Goal: Obtain resource: Download file/media

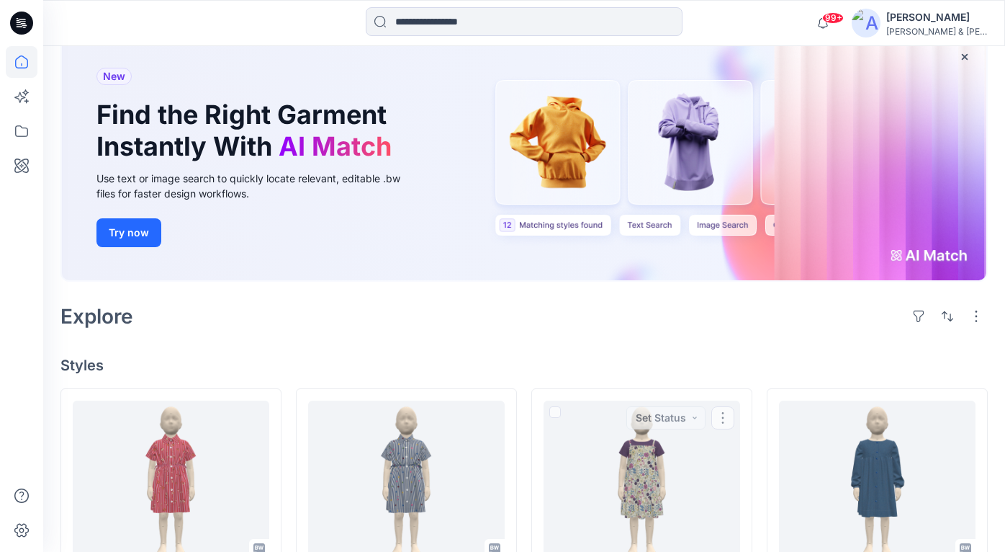
scroll to position [90, 0]
click at [564, 17] on input at bounding box center [524, 21] width 317 height 29
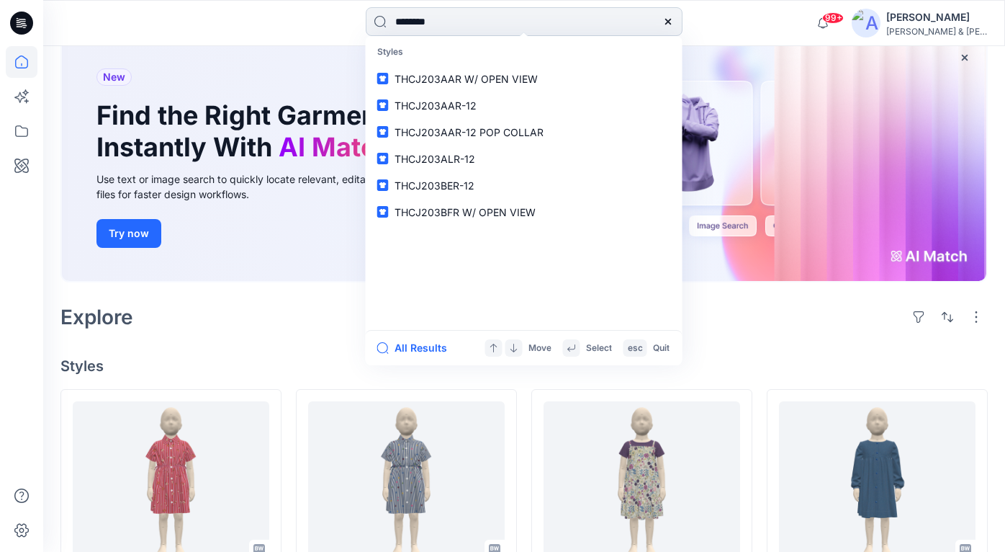
type input "*********"
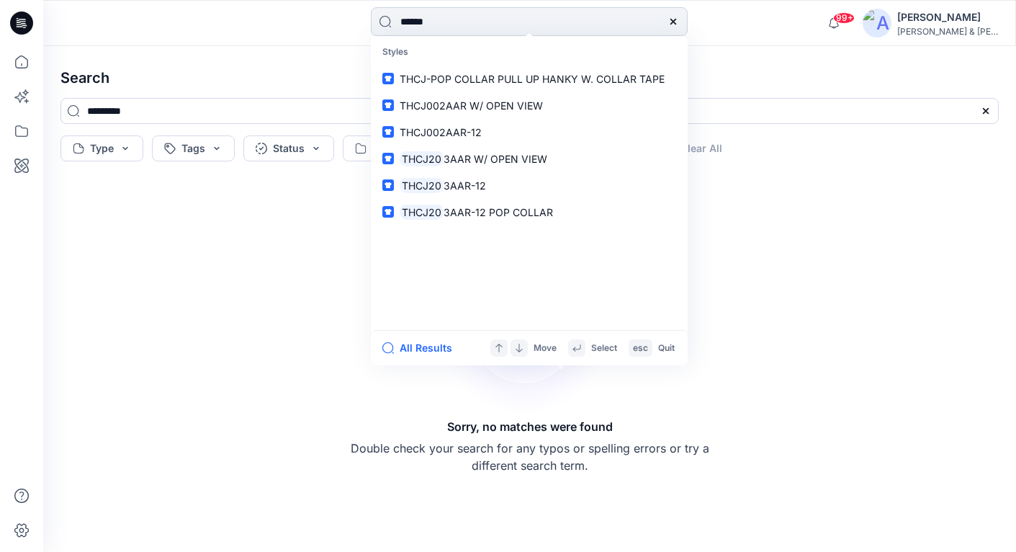
type input "*******"
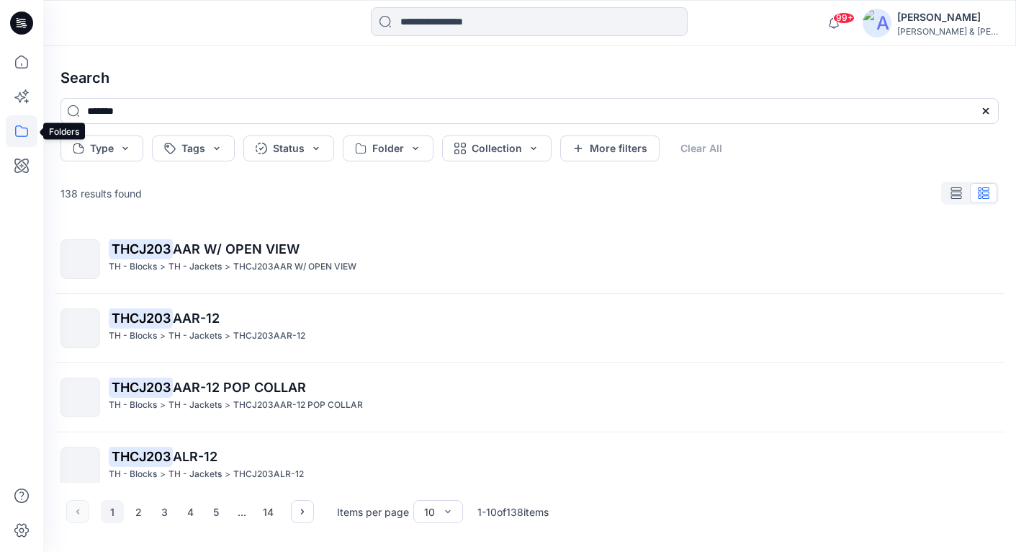
click at [31, 130] on icon at bounding box center [22, 131] width 32 height 32
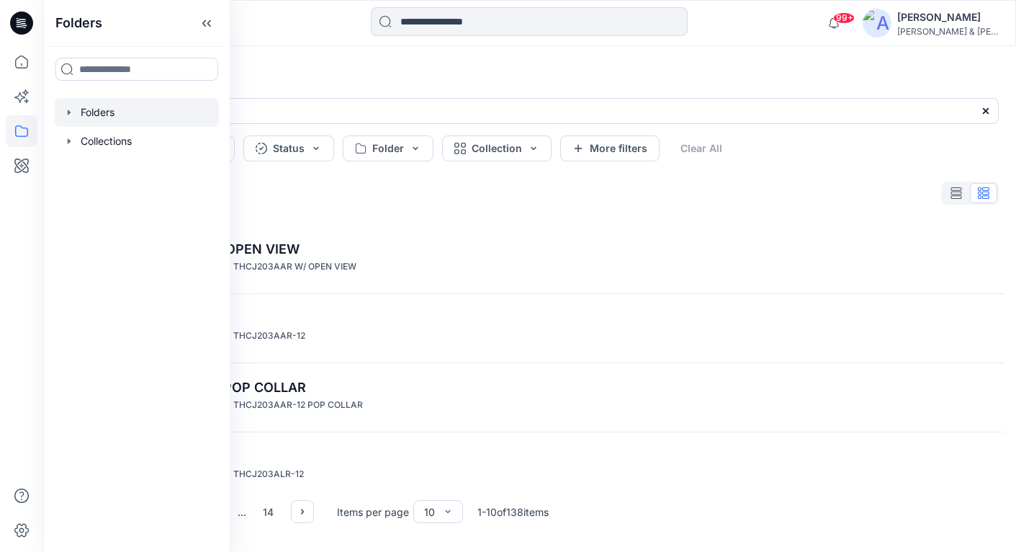
click at [78, 111] on div at bounding box center [137, 112] width 164 height 29
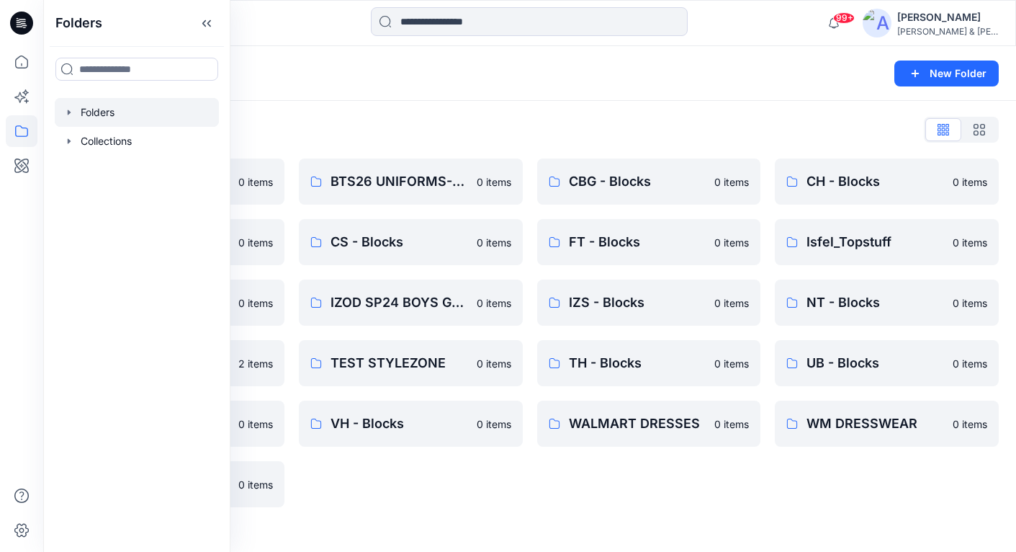
click at [68, 114] on icon "button" at bounding box center [69, 111] width 3 height 5
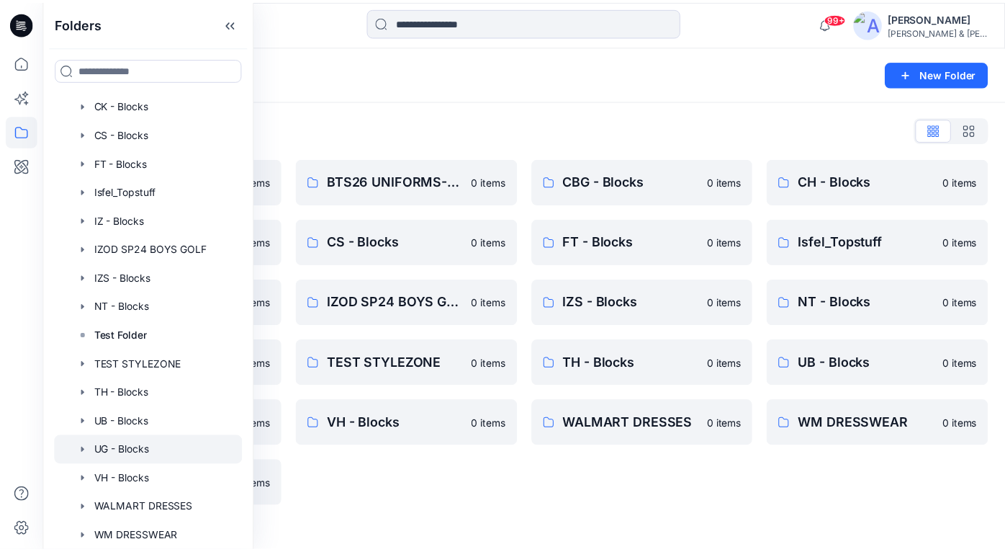
scroll to position [192, 0]
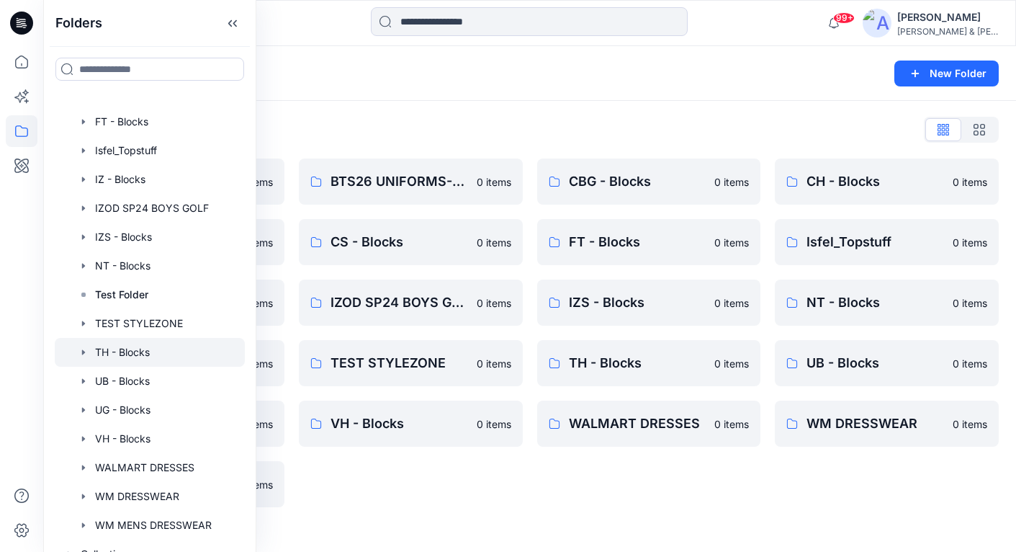
click at [81, 353] on icon "button" at bounding box center [84, 352] width 12 height 12
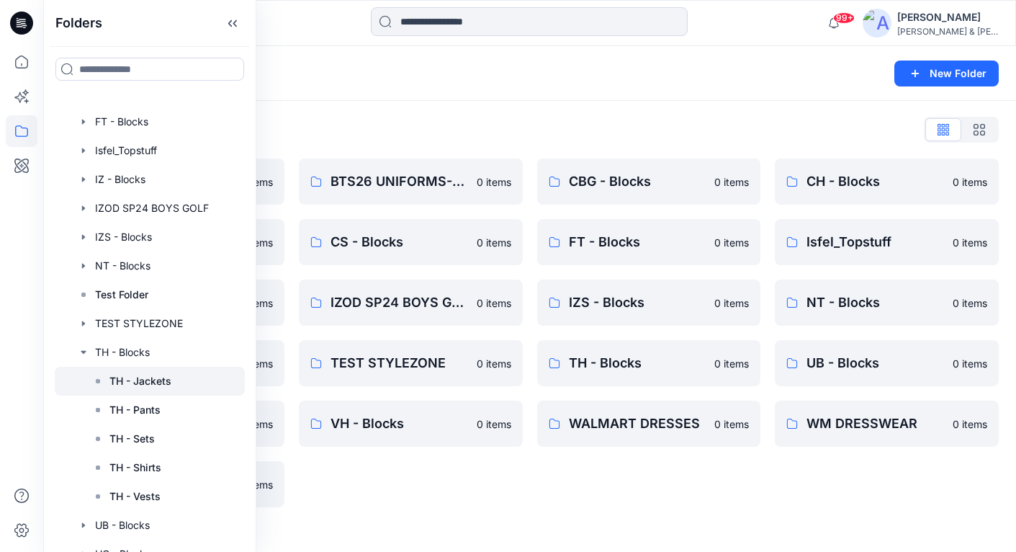
click at [134, 378] on p "TH - Jackets" at bounding box center [140, 380] width 62 height 17
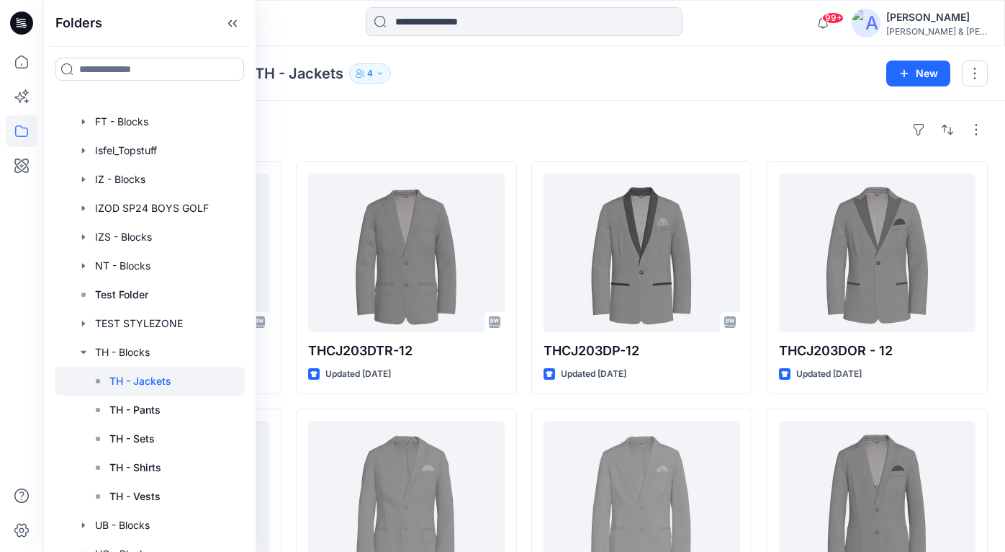
click at [463, 97] on div "Folders TH - Blocks TH - Jackets 4 New" at bounding box center [524, 73] width 962 height 55
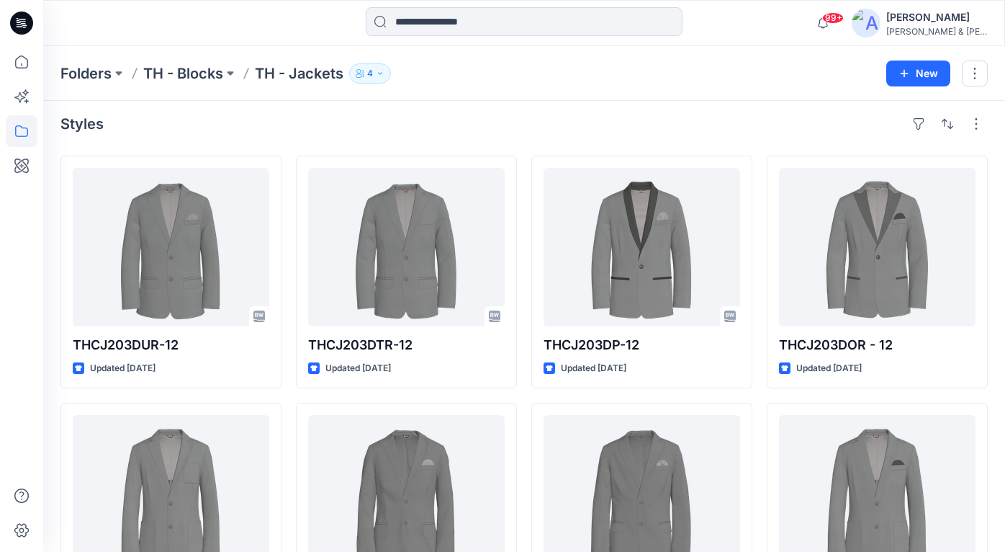
scroll to position [28, 0]
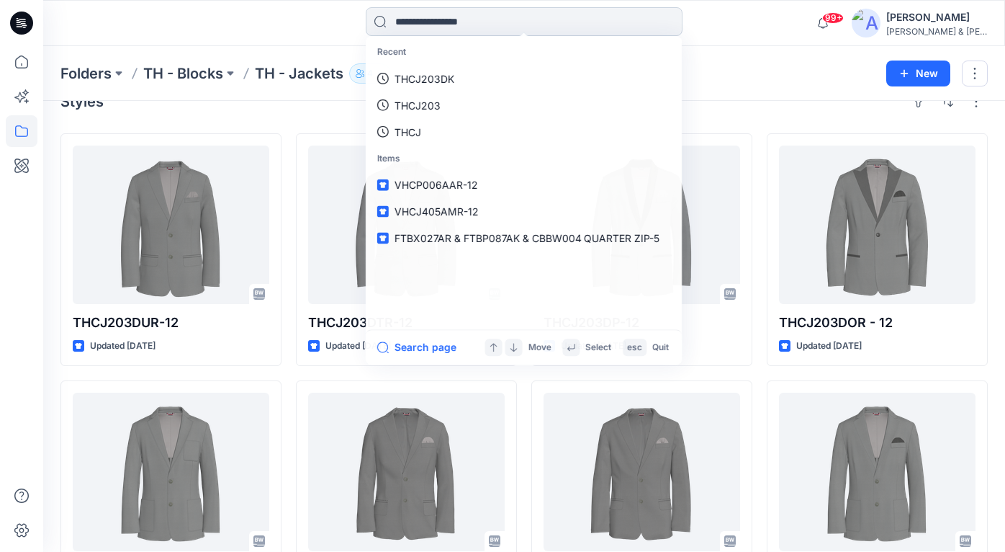
click at [503, 27] on input at bounding box center [524, 21] width 317 height 29
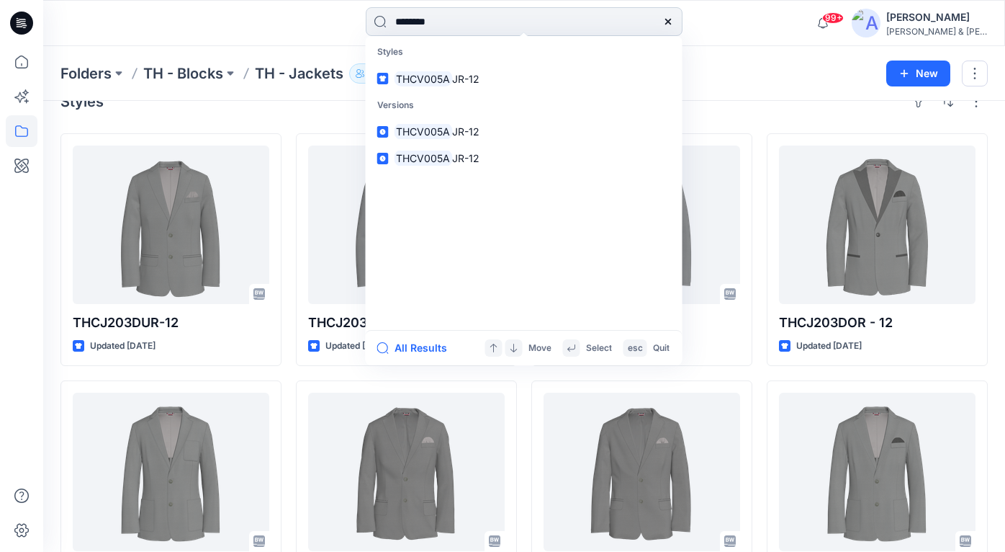
type input "*********"
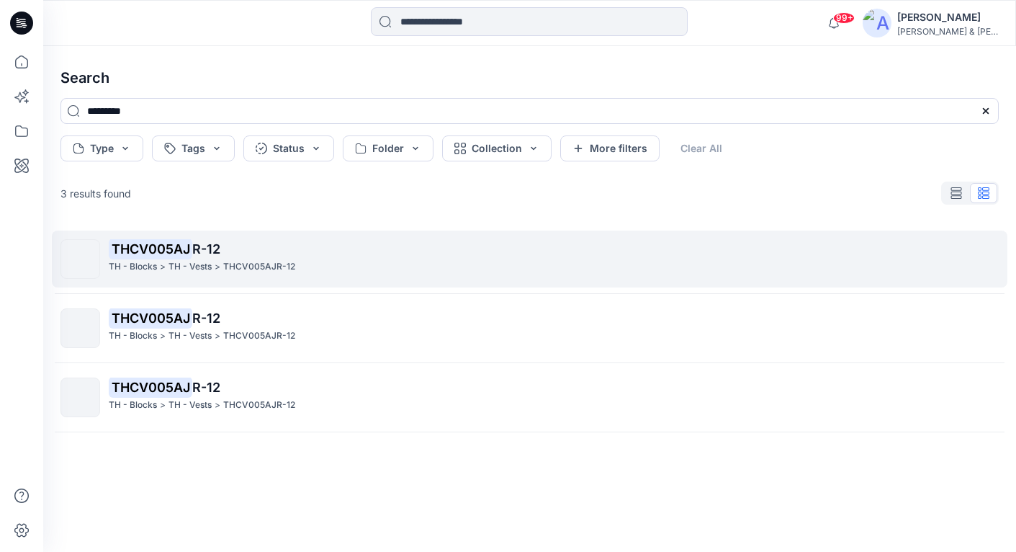
click at [163, 250] on mark "THCV005AJ" at bounding box center [151, 248] width 84 height 20
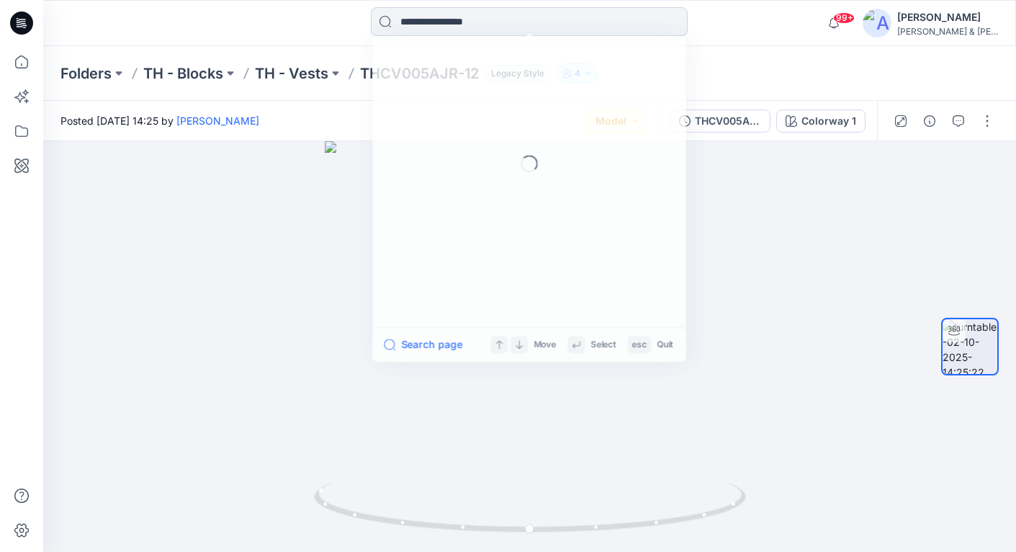
click at [472, 20] on input at bounding box center [529, 21] width 317 height 29
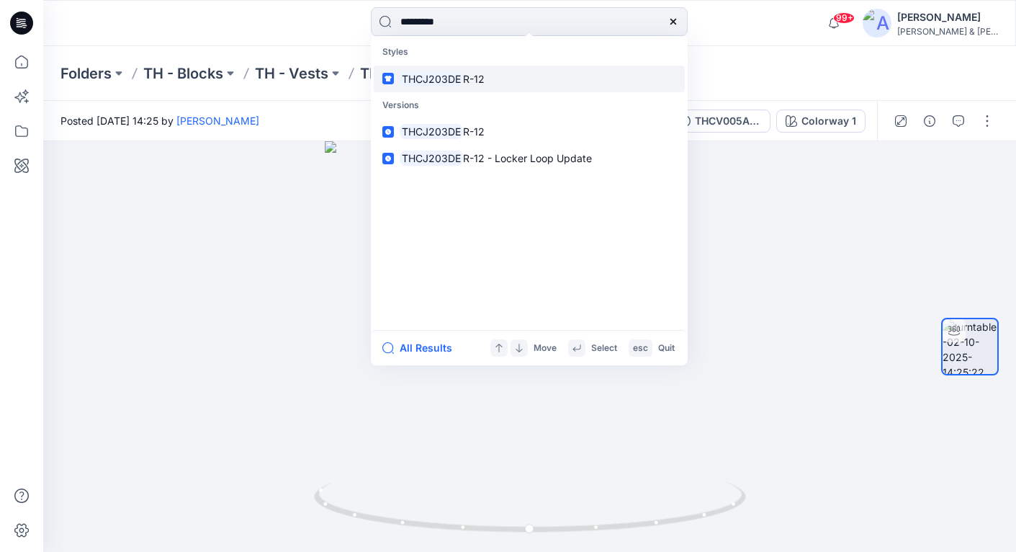
type input "*********"
click at [450, 83] on mark "THCJ203DE" at bounding box center [431, 79] width 63 height 17
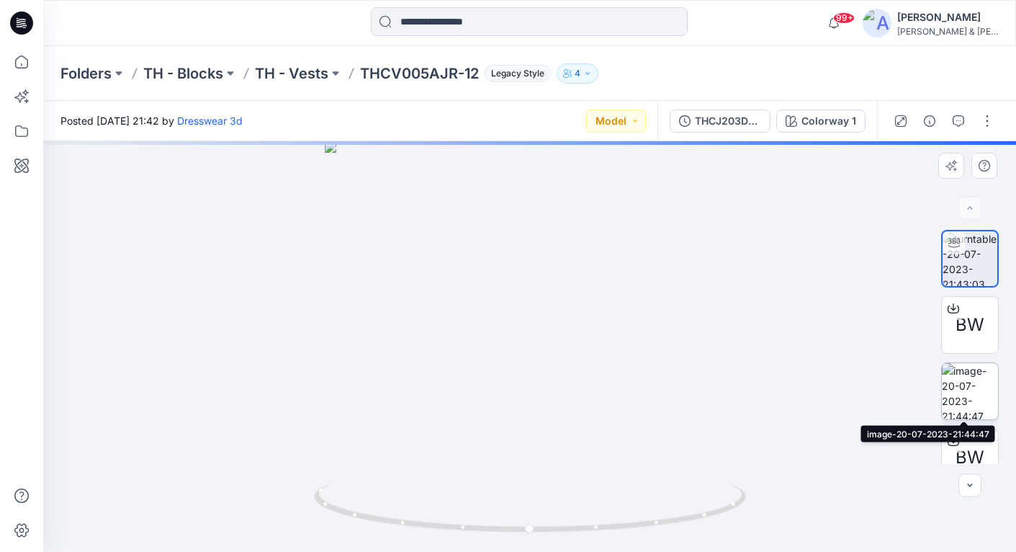
click at [969, 395] on img at bounding box center [970, 391] width 56 height 56
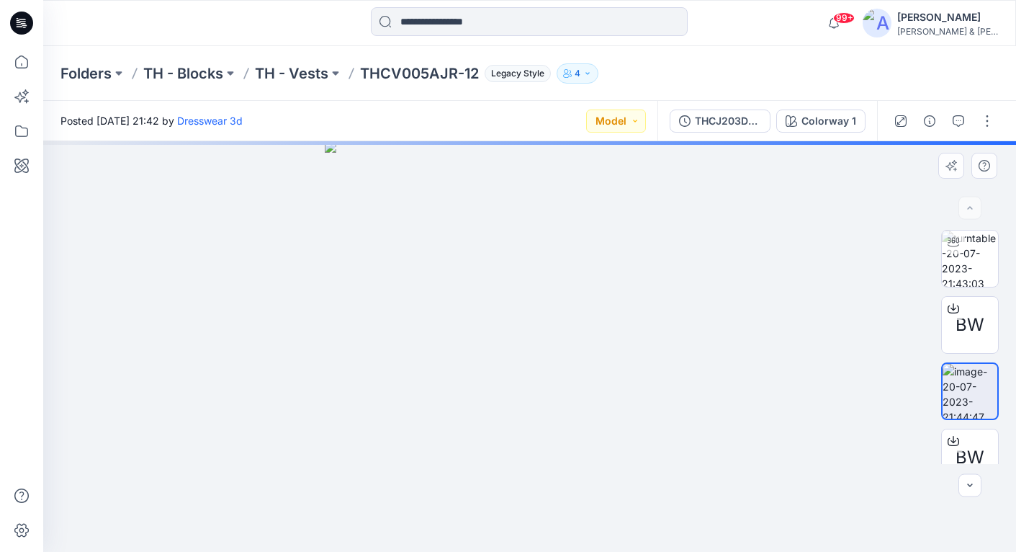
click at [968, 395] on img at bounding box center [970, 391] width 55 height 55
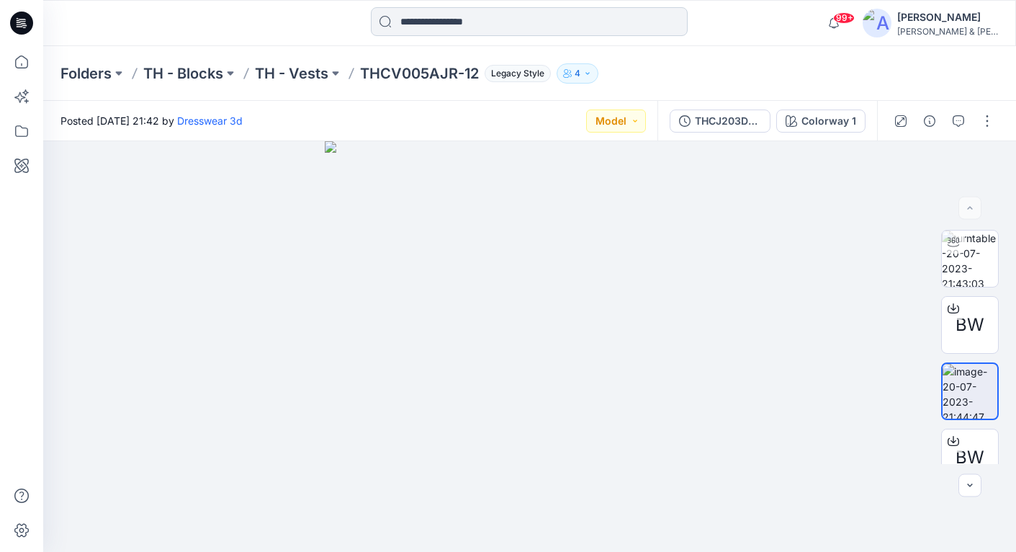
click at [607, 8] on input at bounding box center [529, 21] width 317 height 29
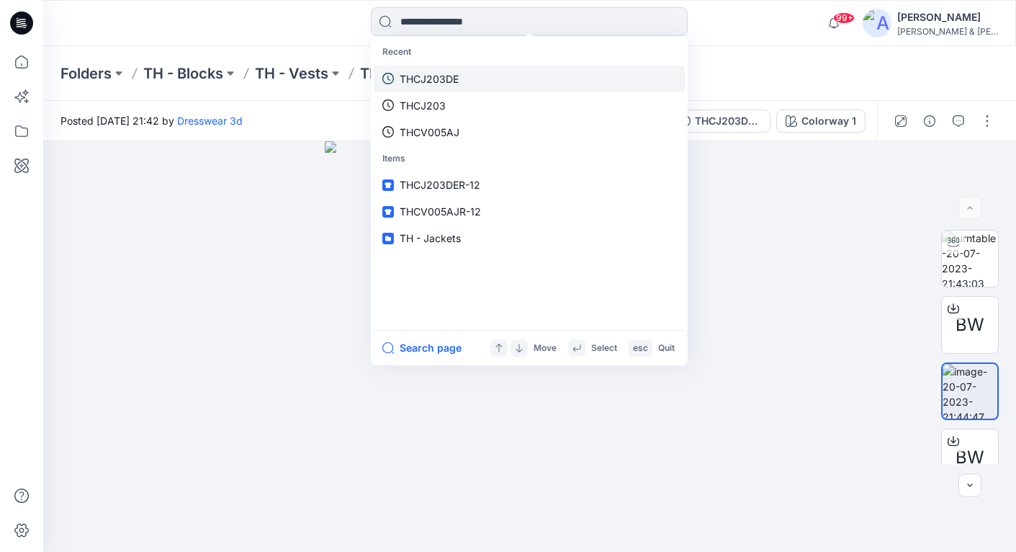
click at [514, 68] on link "THCJ203DE" at bounding box center [529, 79] width 311 height 27
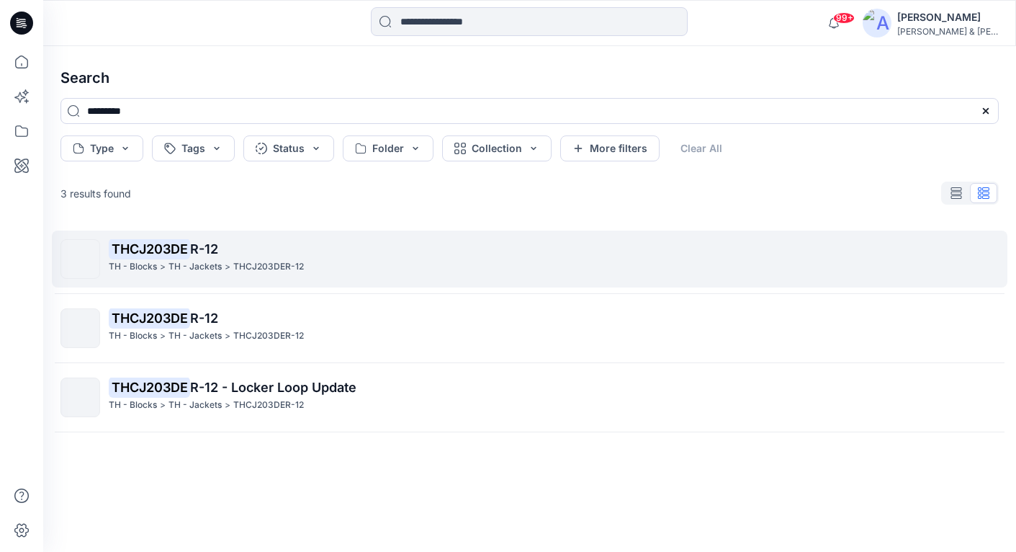
click at [163, 254] on mark "THCJ203DE" at bounding box center [149, 248] width 81 height 20
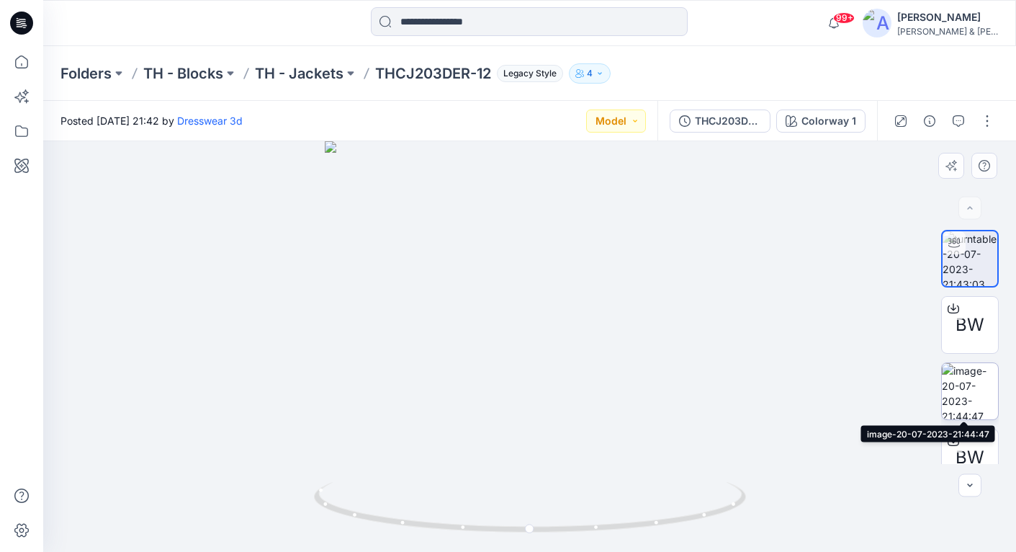
click at [952, 372] on img at bounding box center [970, 391] width 56 height 56
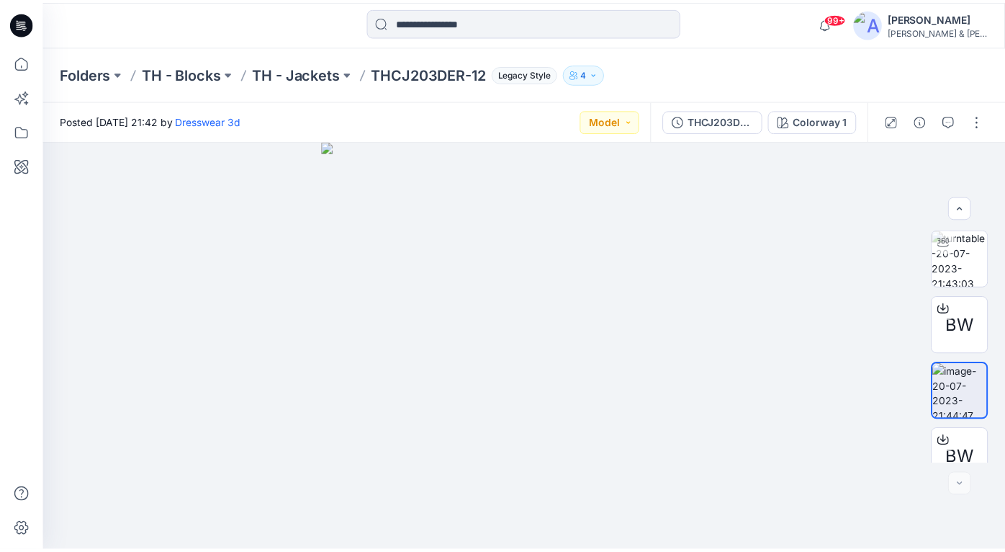
scroll to position [22, 0]
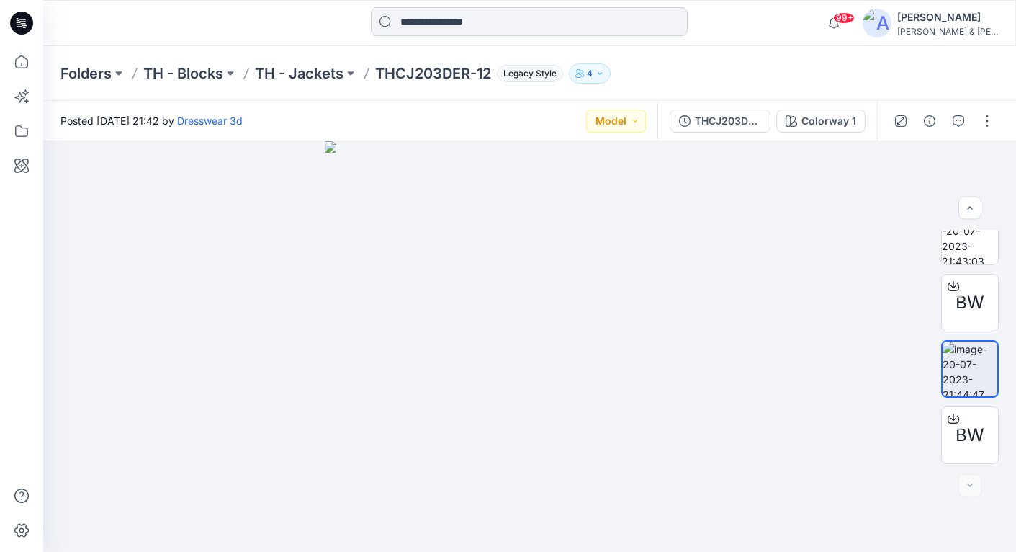
click at [534, 27] on input at bounding box center [529, 21] width 317 height 29
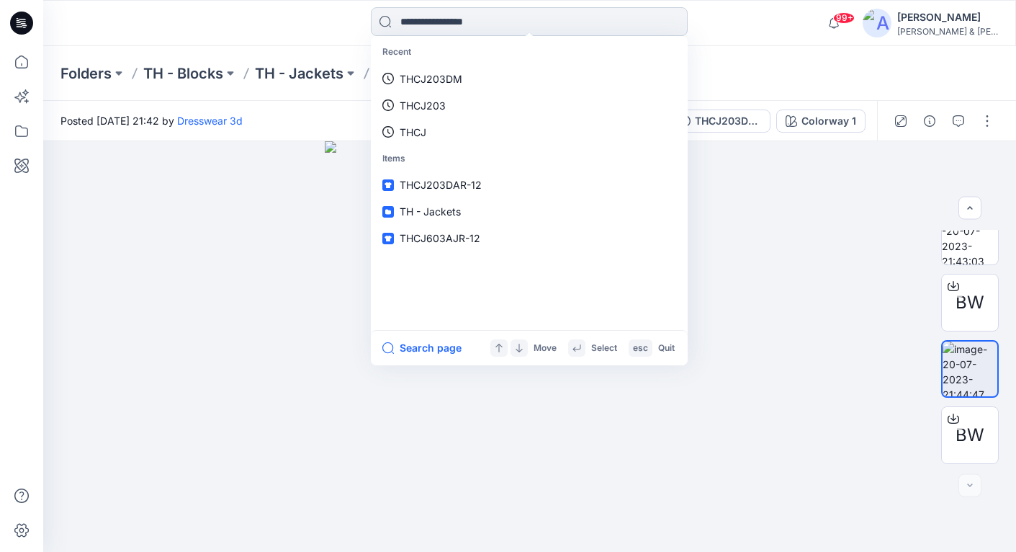
paste input "*********"
type input "*********"
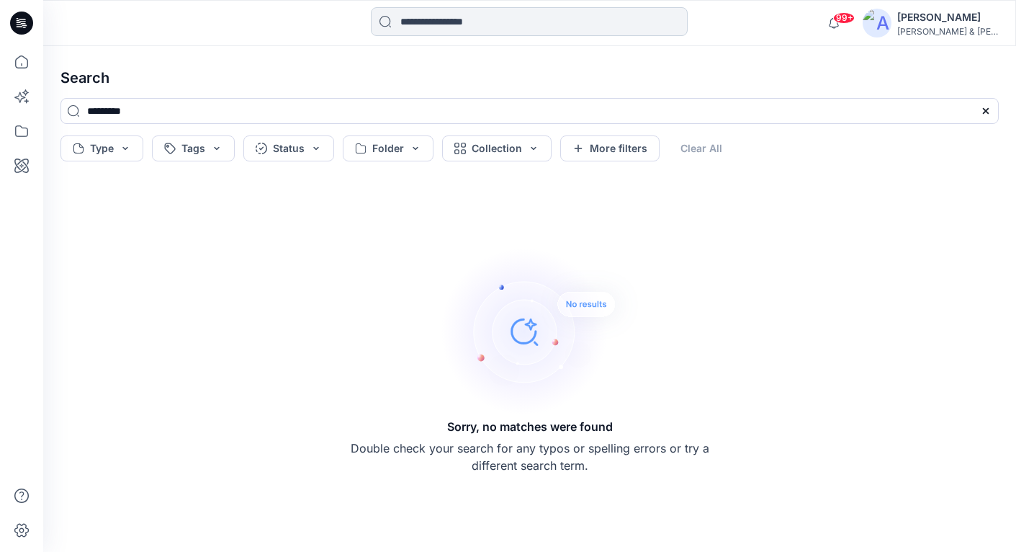
click at [538, 30] on input at bounding box center [529, 21] width 317 height 29
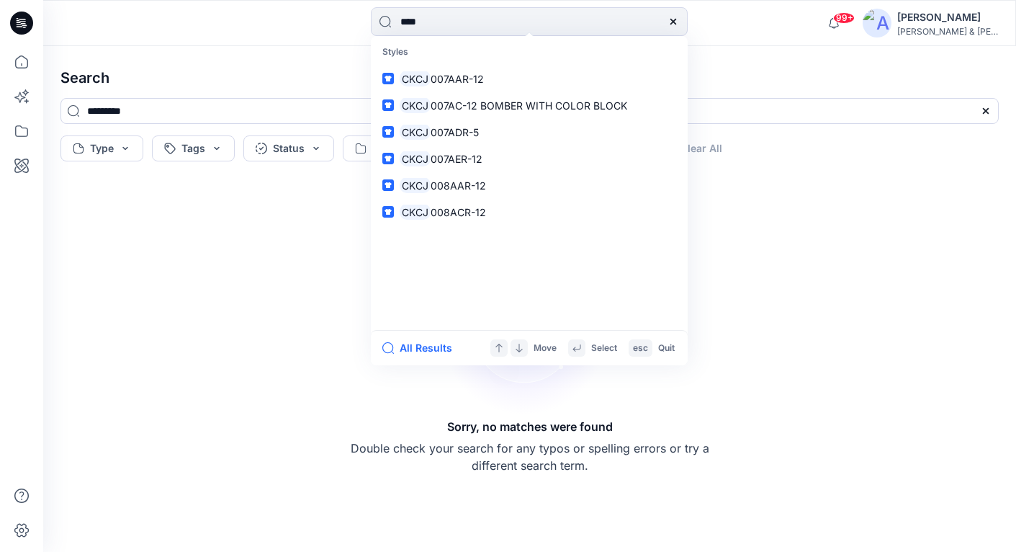
type input "****"
click at [313, 59] on h4 "Search" at bounding box center [530, 78] width 962 height 40
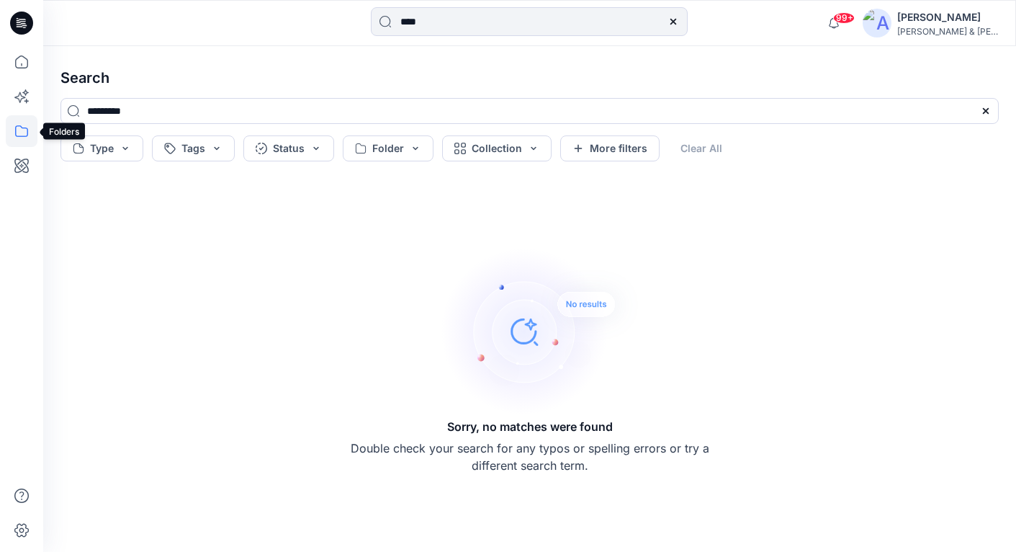
click at [22, 129] on icon at bounding box center [22, 131] width 32 height 32
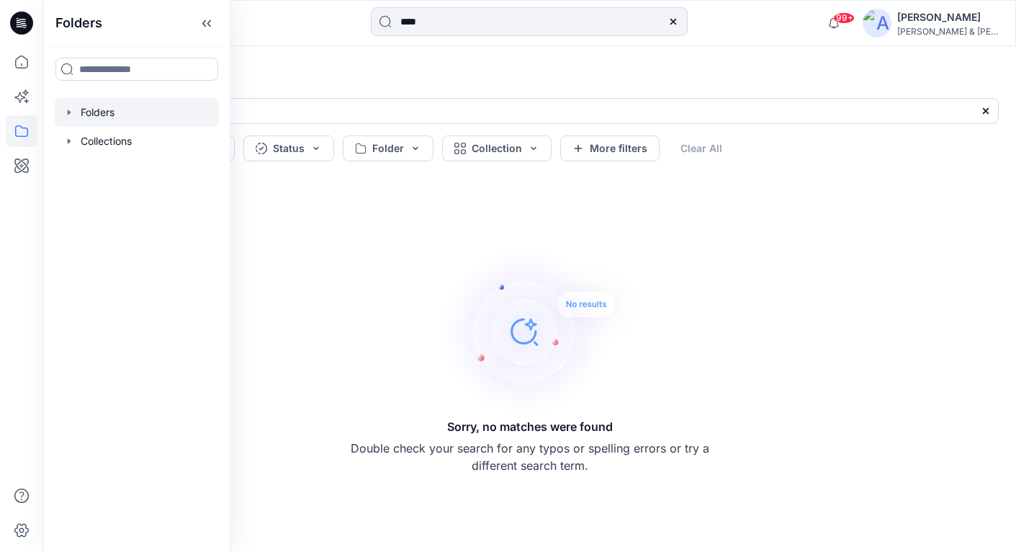
click at [64, 117] on icon "button" at bounding box center [69, 113] width 12 height 12
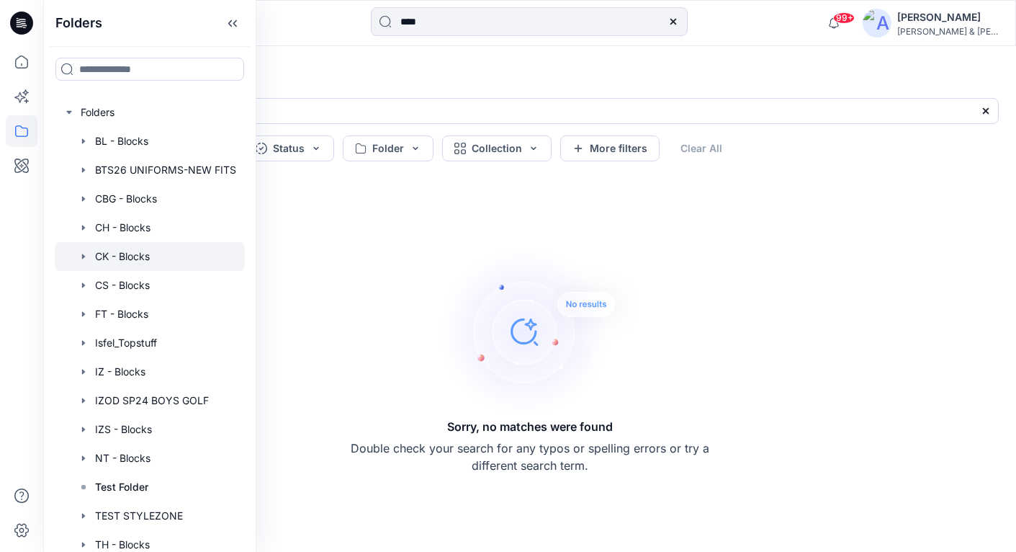
click at [84, 253] on icon "button" at bounding box center [84, 257] width 12 height 12
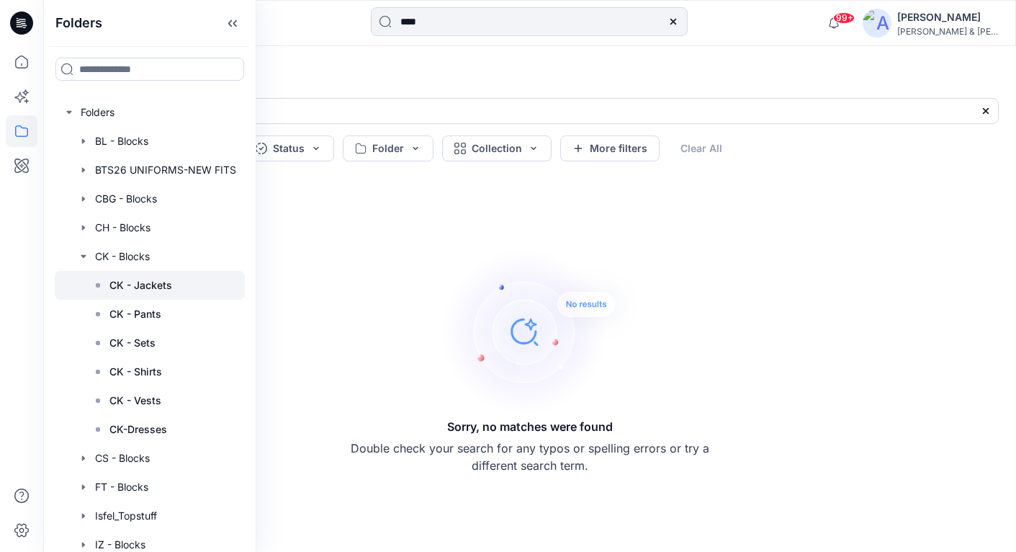
click at [169, 283] on p "CK - Jackets" at bounding box center [140, 285] width 63 height 17
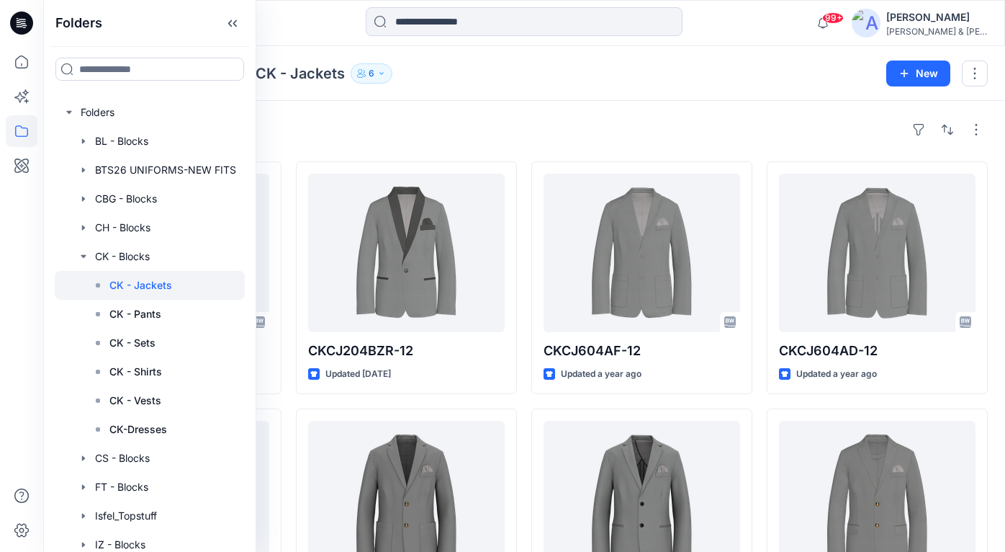
click at [521, 108] on div "Styles CKCJ204CAR-12 Updated [DATE] CKCJ604AC-12 Updated a year ago CKCJ204BBR-…" at bounding box center [524, 529] width 962 height 856
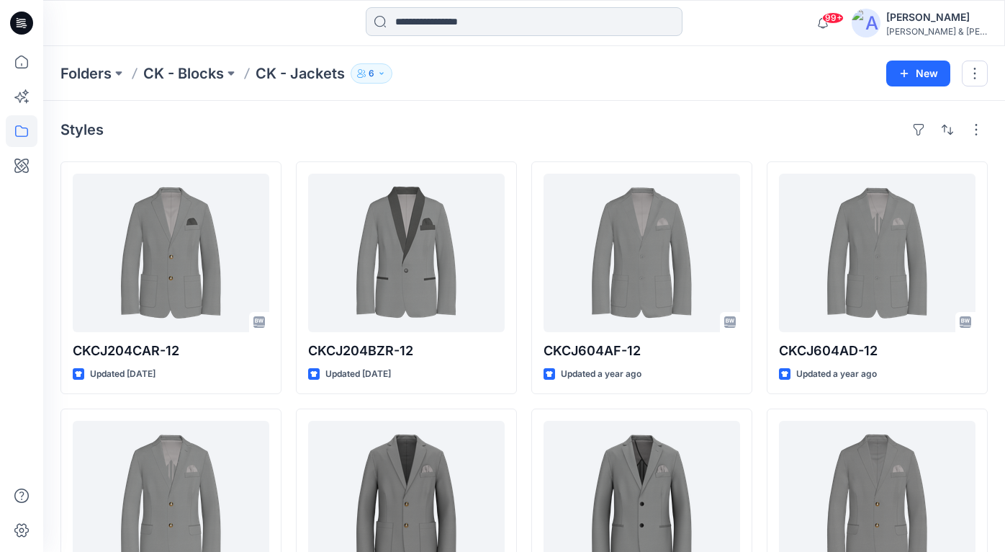
click at [467, 19] on input at bounding box center [524, 21] width 317 height 29
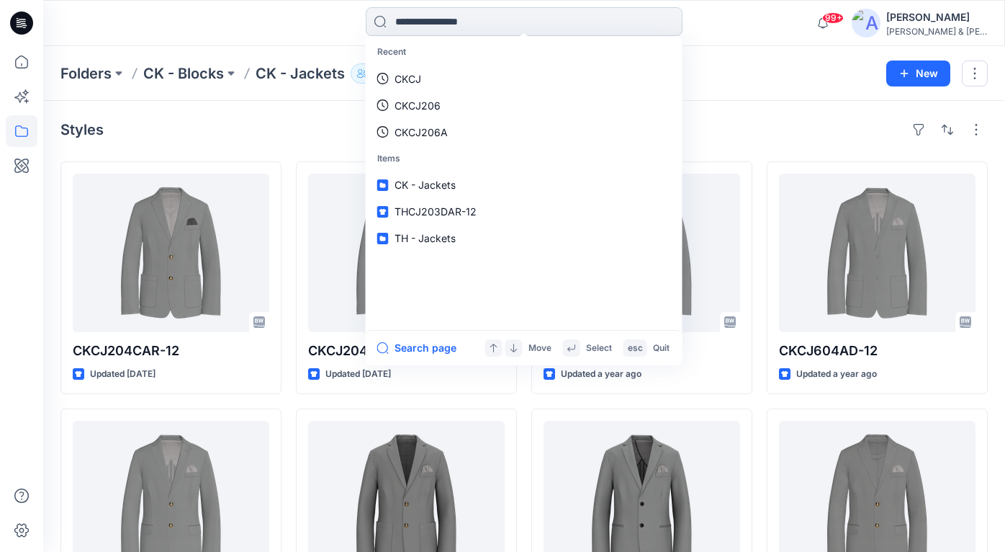
paste input "*********"
type input "*********"
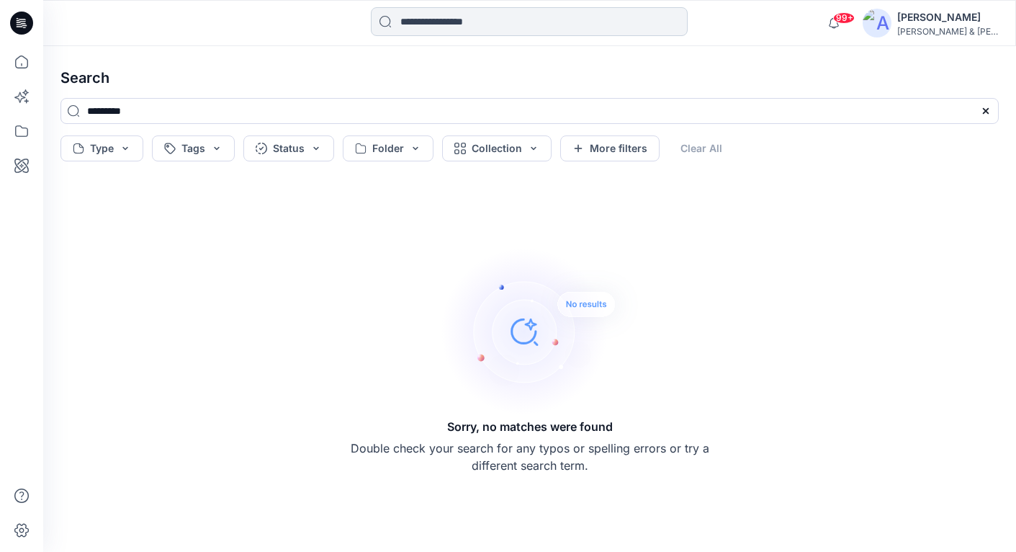
click at [495, 16] on input at bounding box center [529, 21] width 317 height 29
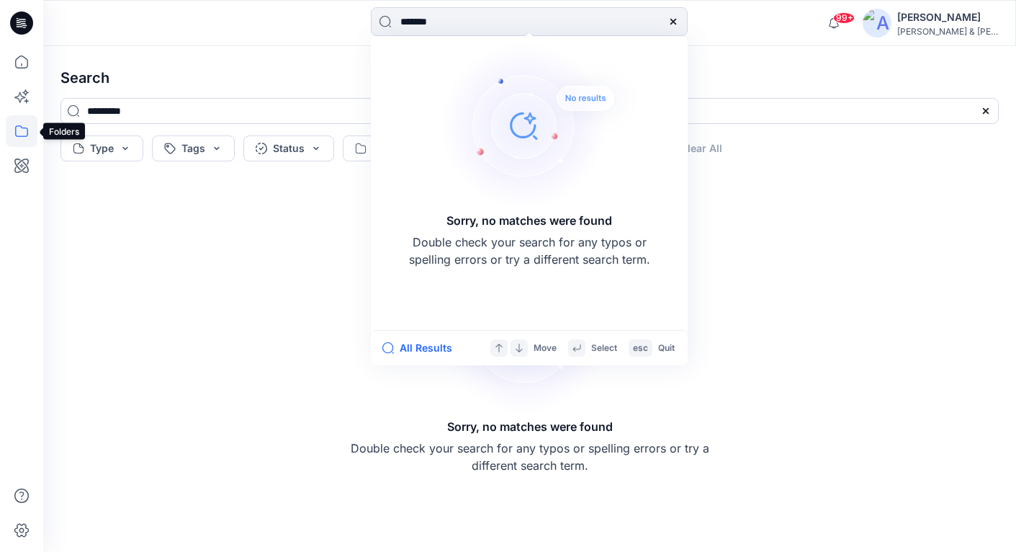
type input "*******"
click at [14, 137] on icon at bounding box center [22, 131] width 32 height 32
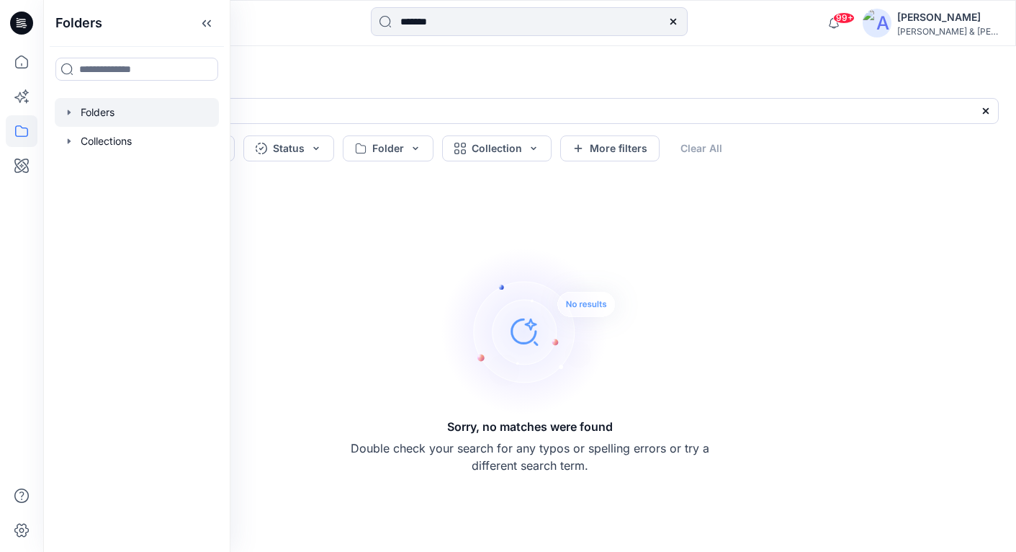
click at [64, 112] on icon "button" at bounding box center [69, 113] width 12 height 12
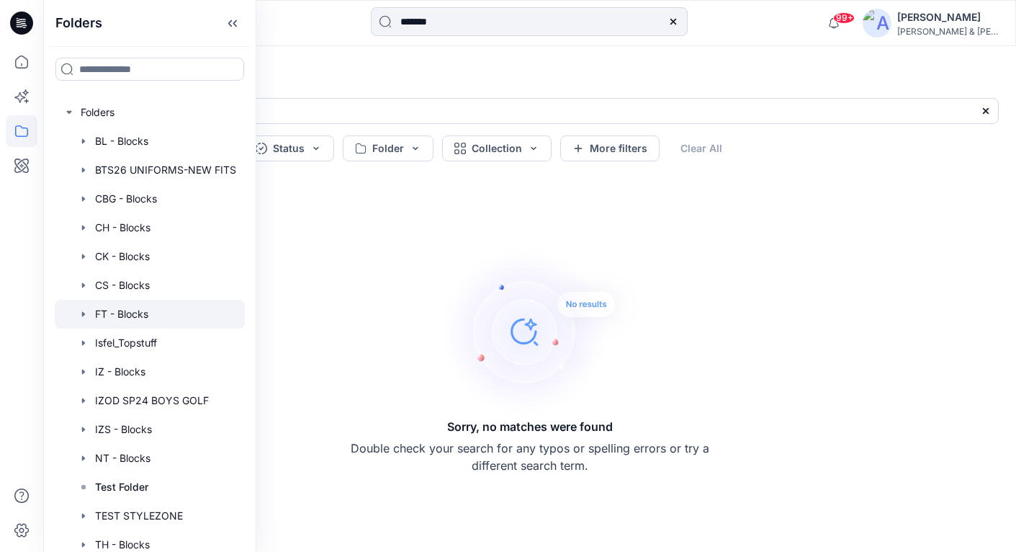
click at [84, 314] on icon "button" at bounding box center [83, 313] width 3 height 5
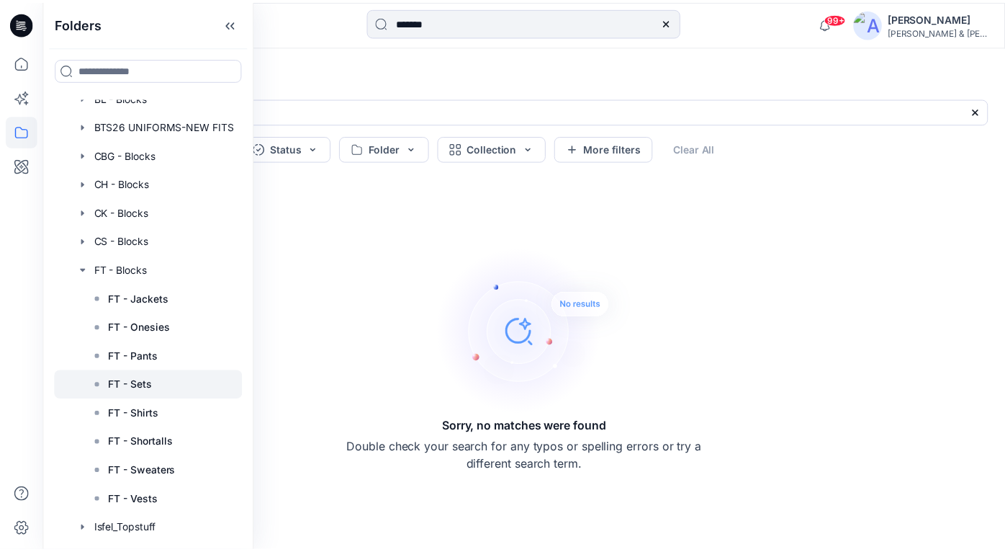
scroll to position [100, 0]
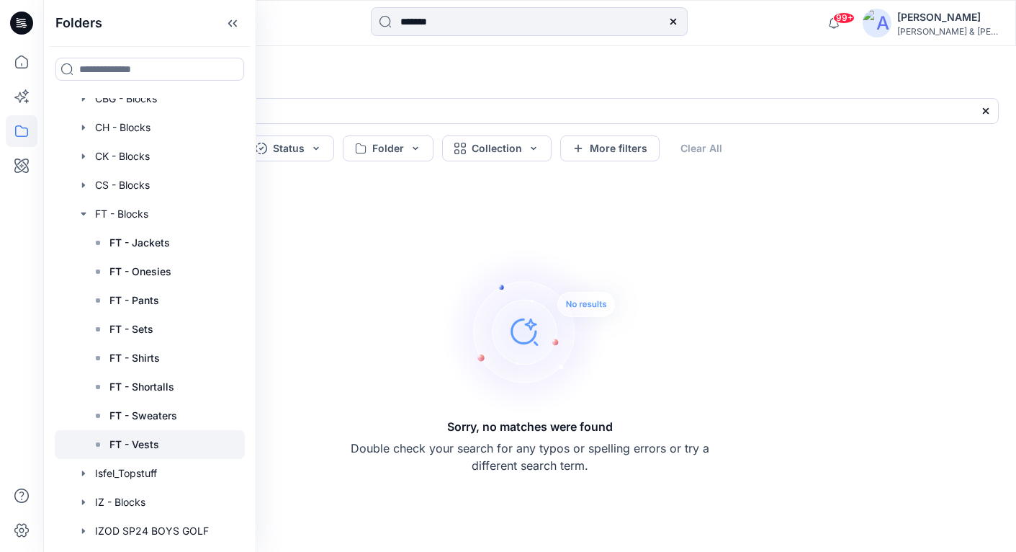
click at [169, 445] on div at bounding box center [150, 444] width 190 height 29
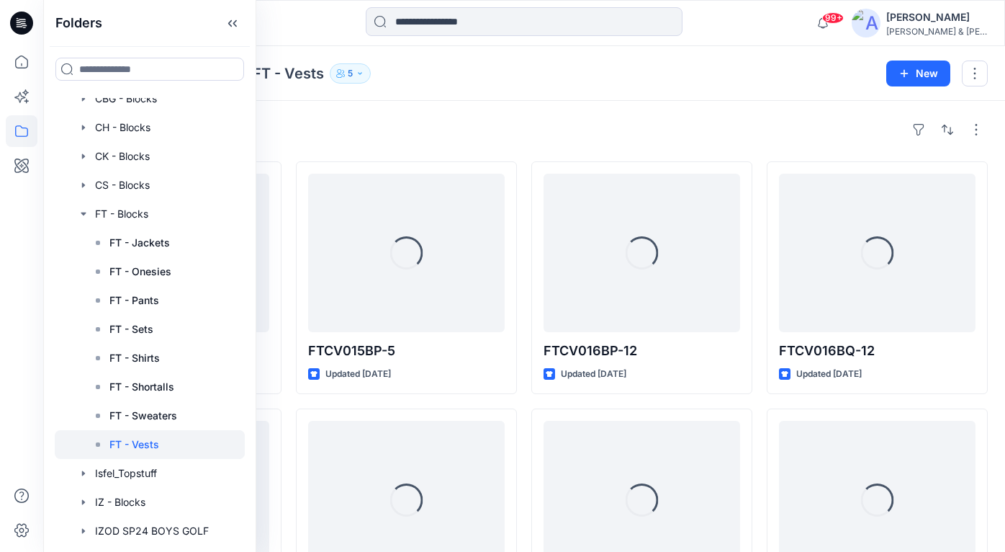
click at [522, 101] on div "Styles Loading... FTBV015BQ-5 Updated [DATE] Loading... FTBV015BQ-12 Updated [D…" at bounding box center [524, 529] width 962 height 856
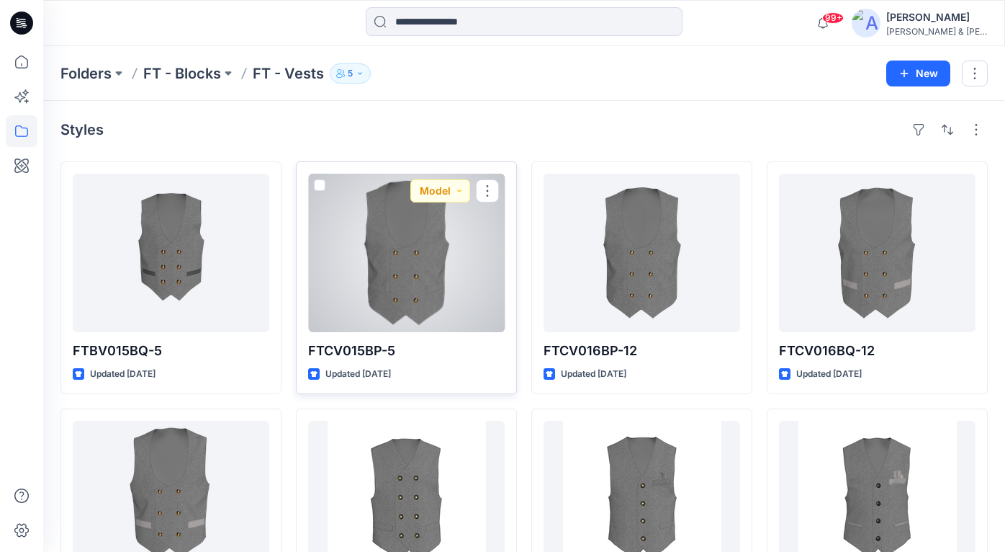
click at [413, 229] on div at bounding box center [406, 253] width 197 height 158
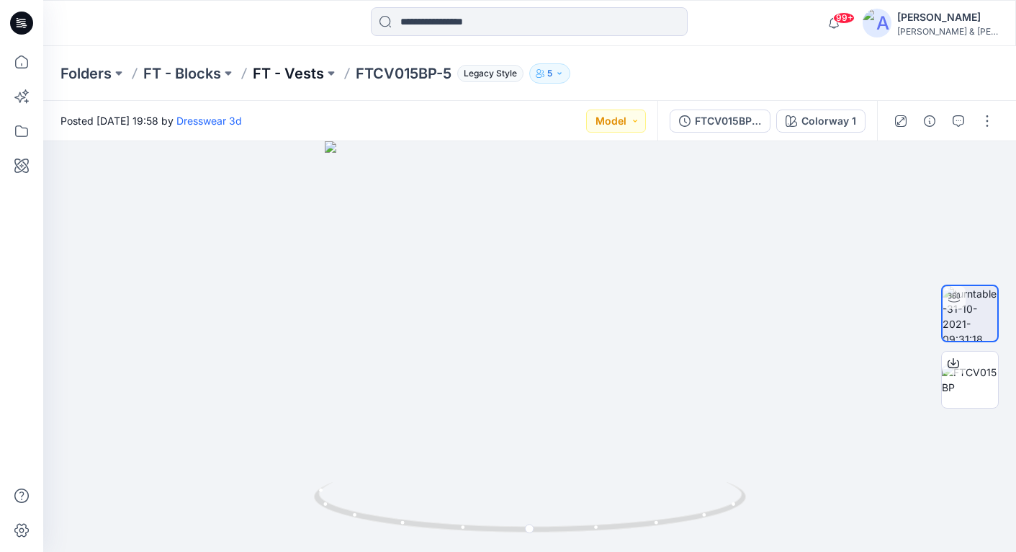
click at [308, 74] on p "FT - Vests" at bounding box center [288, 73] width 71 height 20
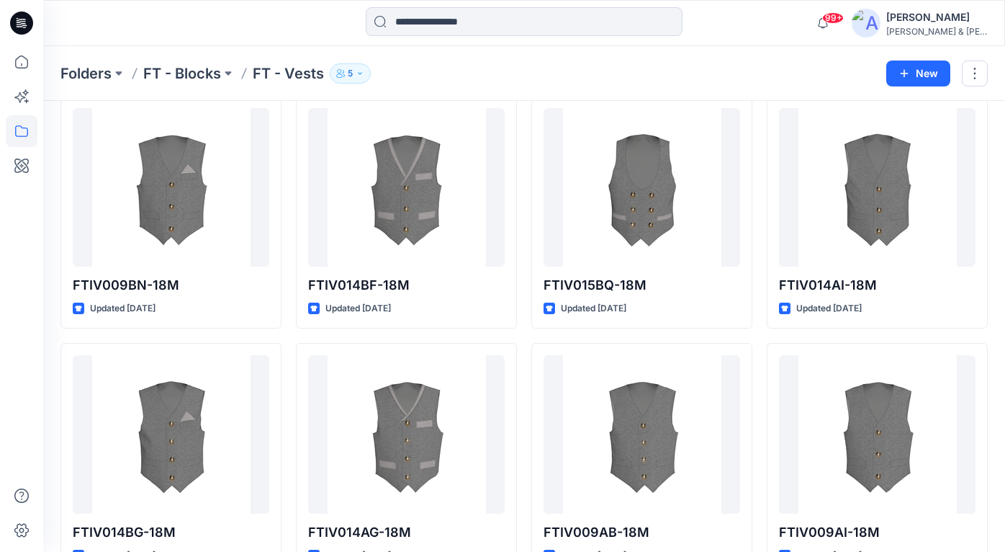
scroll to position [1138, 0]
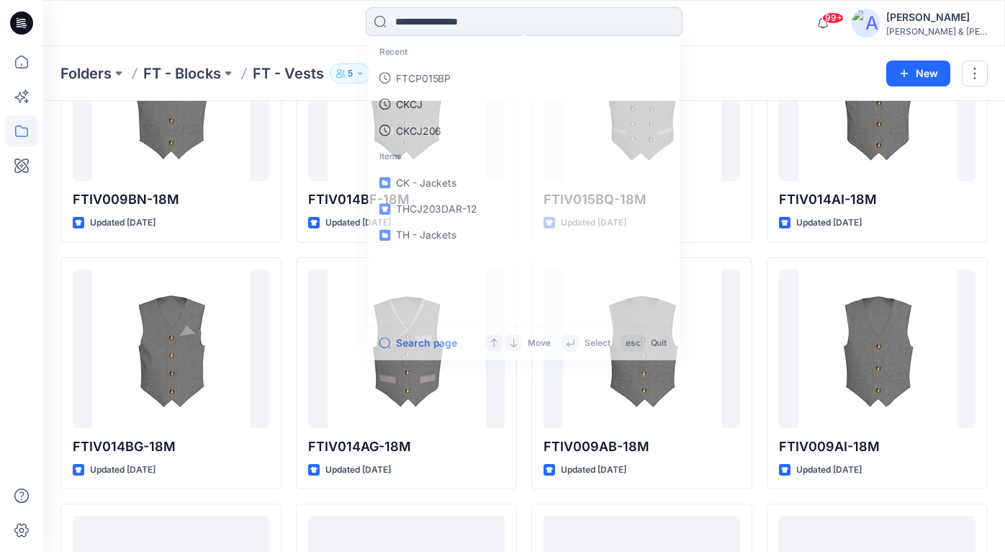
click at [508, 27] on input at bounding box center [524, 21] width 317 height 29
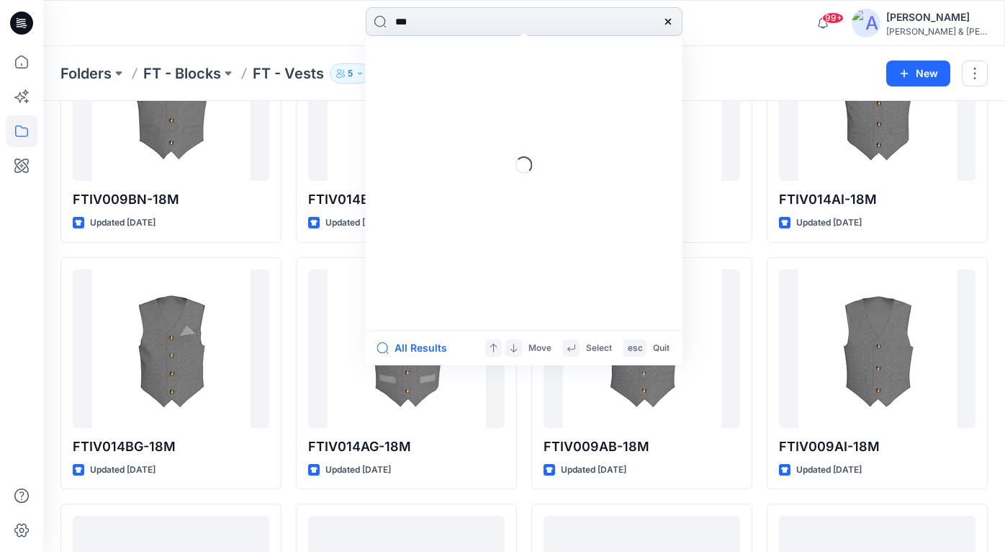
type input "****"
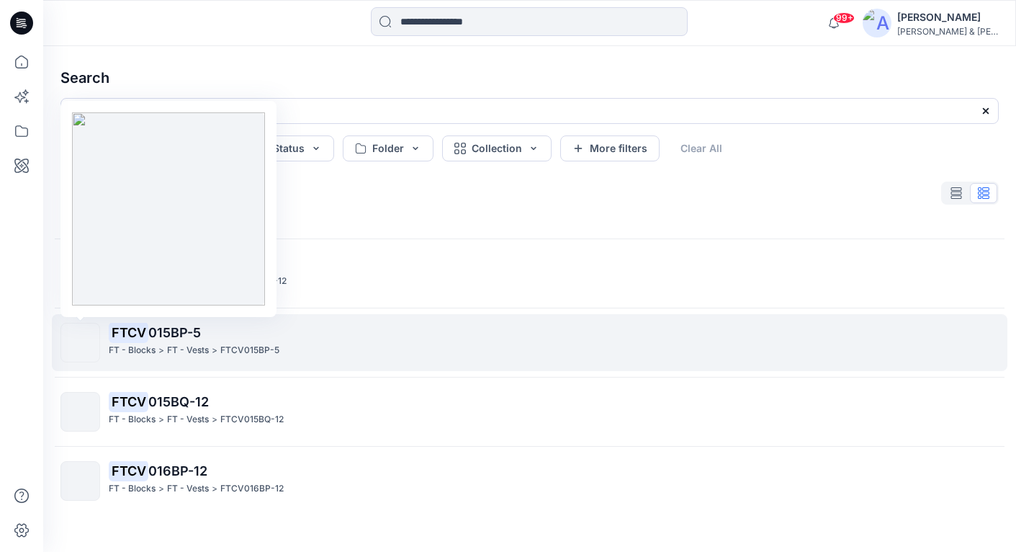
scroll to position [244, 0]
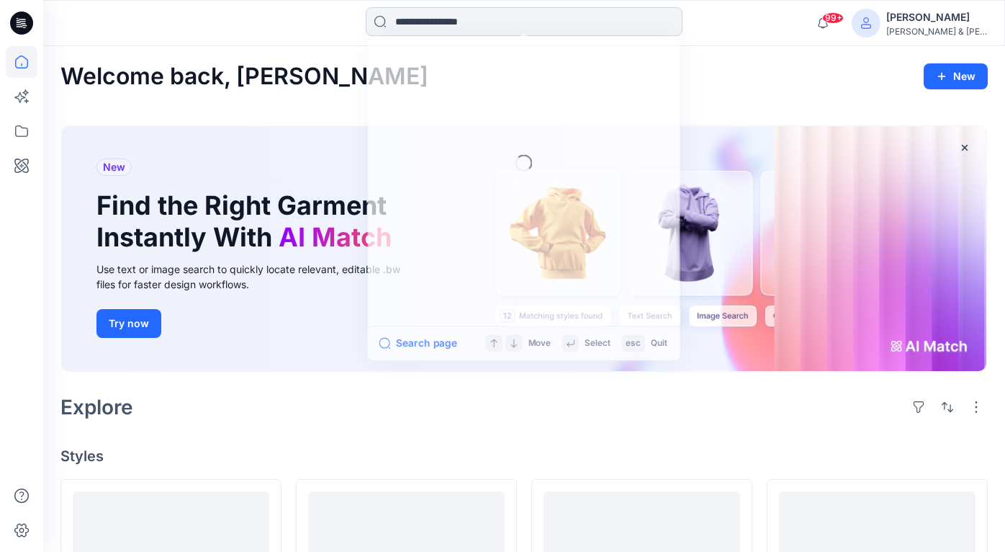
click at [444, 22] on input at bounding box center [524, 21] width 317 height 29
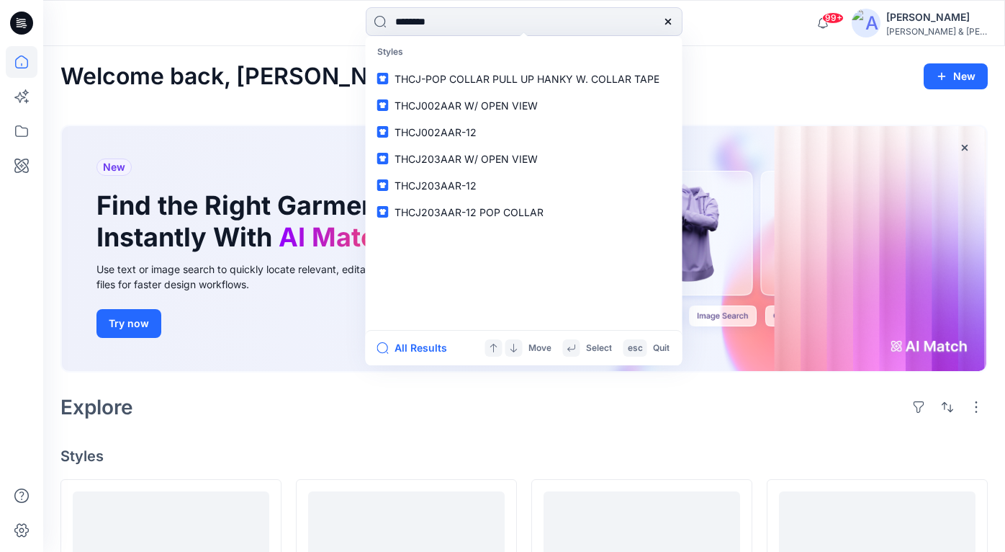
type input "*********"
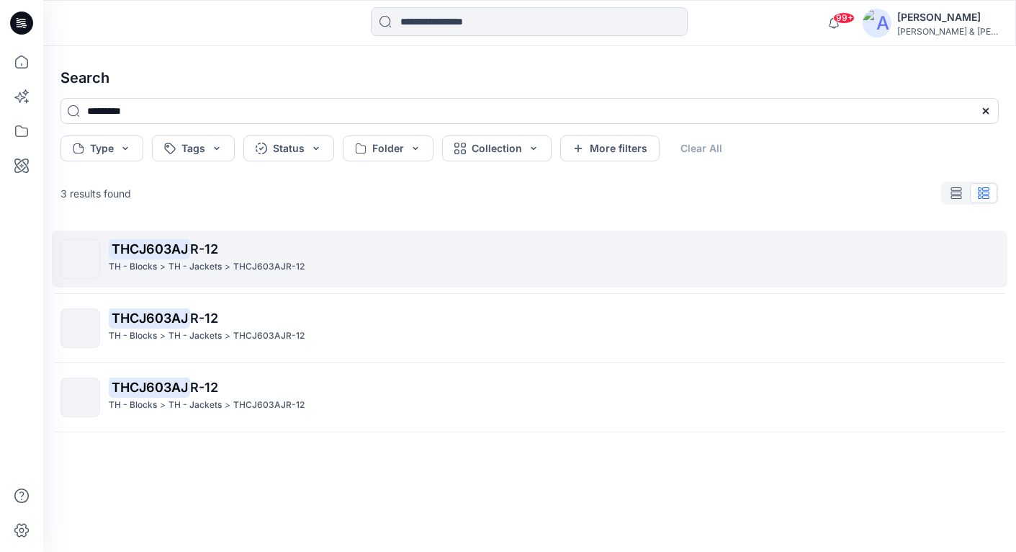
click at [170, 244] on mark "THCJ603AJ" at bounding box center [149, 248] width 81 height 20
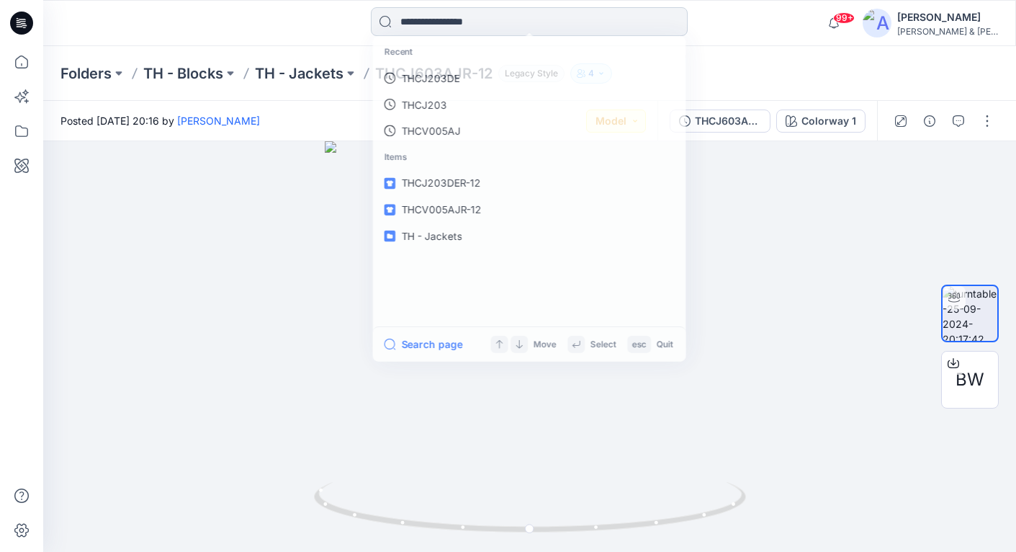
click at [537, 30] on input at bounding box center [529, 21] width 317 height 29
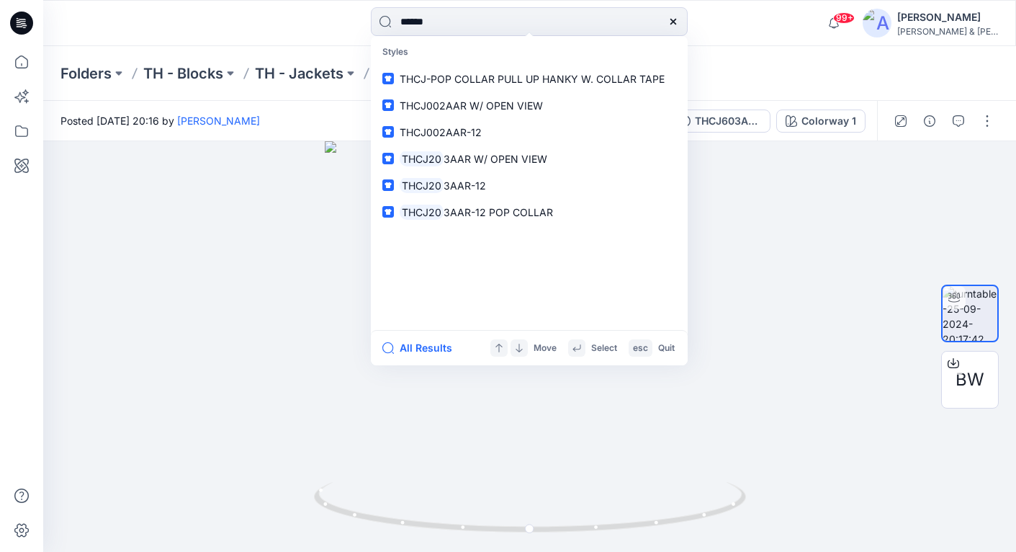
type input "*******"
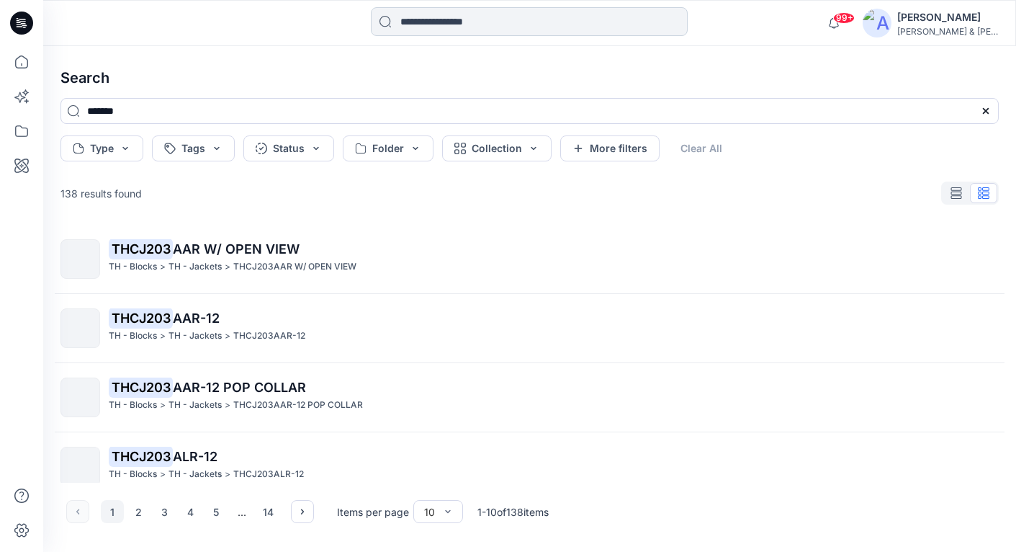
click at [451, 22] on input at bounding box center [529, 21] width 317 height 29
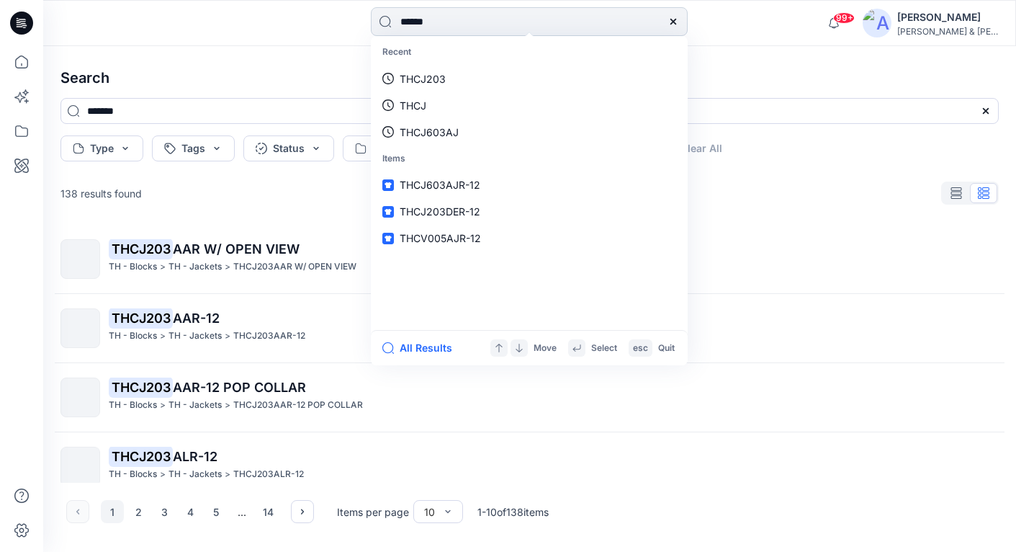
type input "*******"
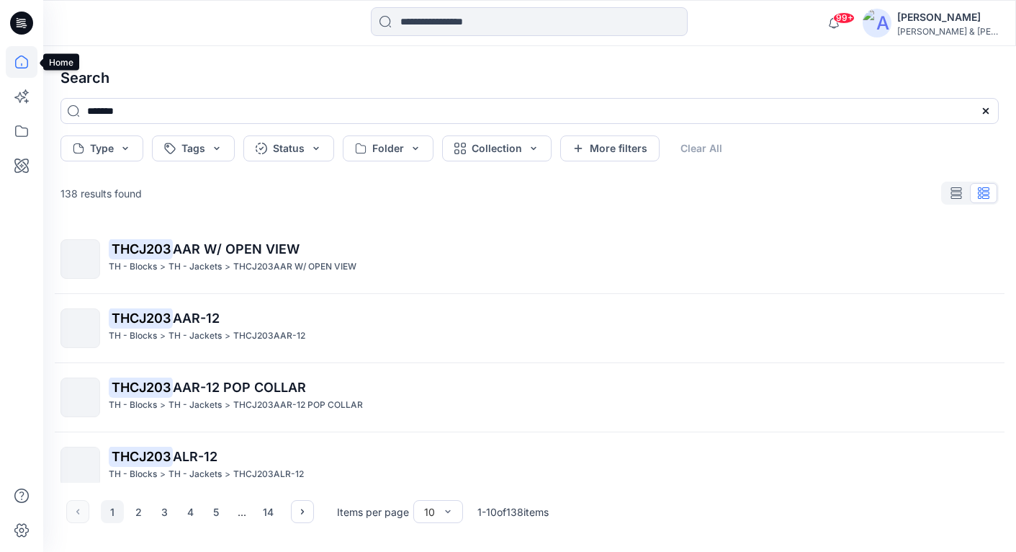
click at [21, 68] on icon at bounding box center [21, 61] width 13 height 13
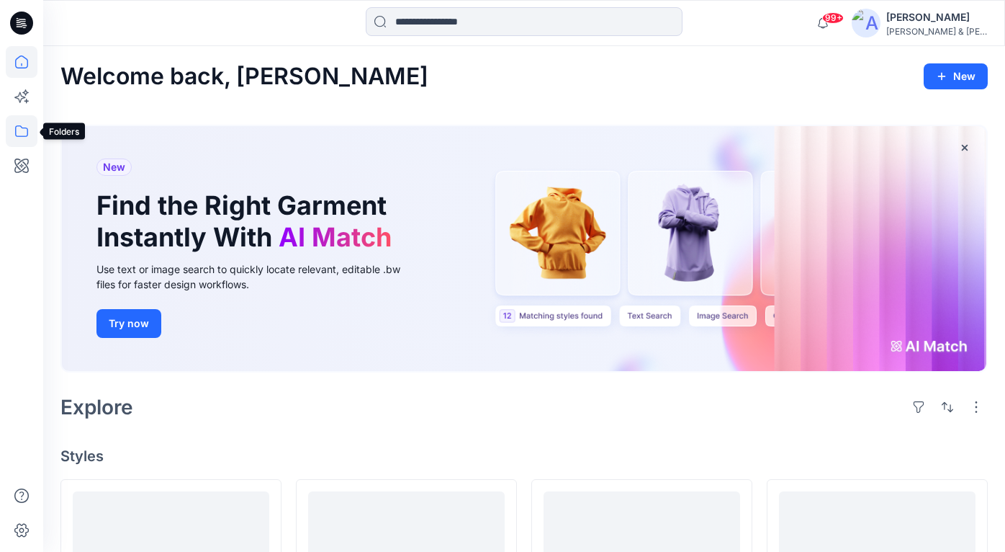
click at [24, 135] on icon at bounding box center [22, 131] width 32 height 32
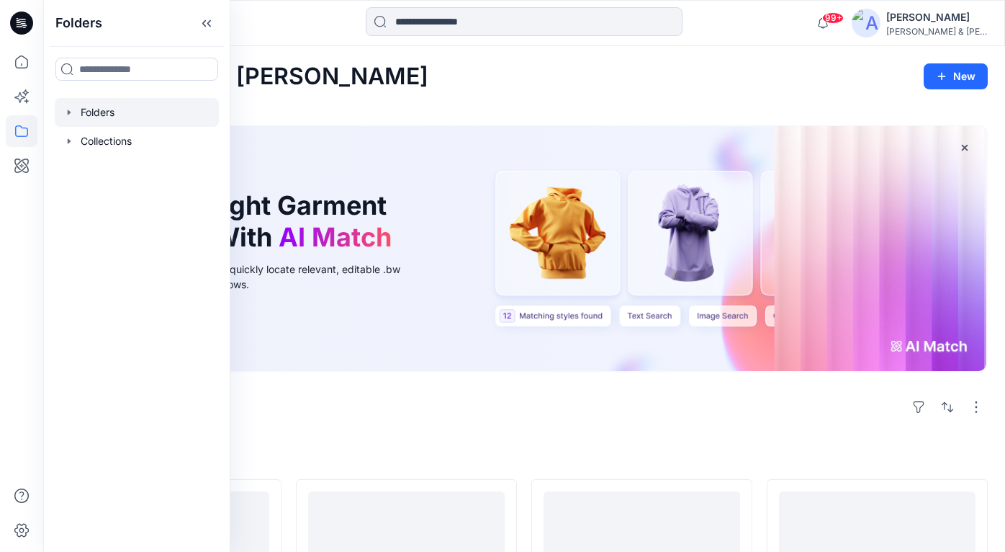
click at [69, 109] on icon "button" at bounding box center [69, 113] width 12 height 12
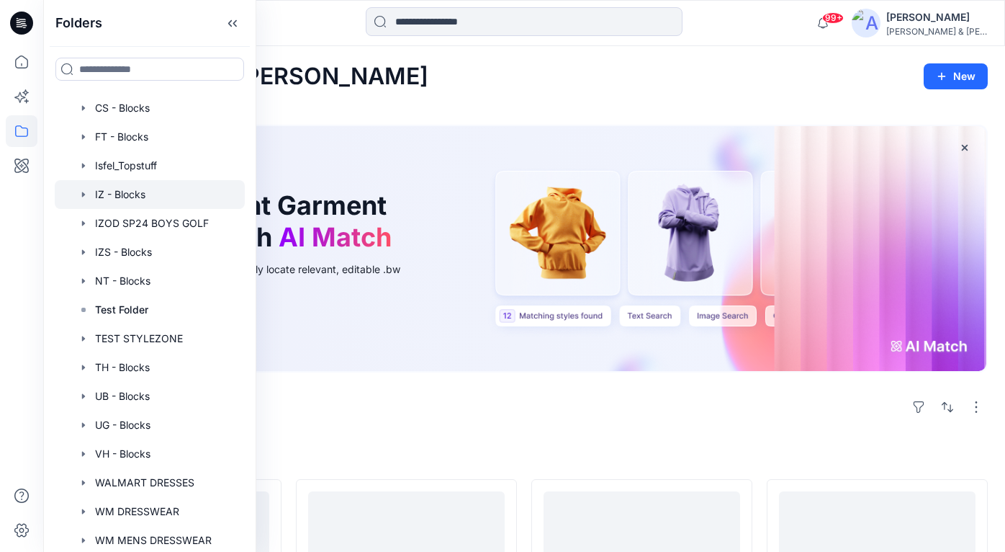
scroll to position [186, 0]
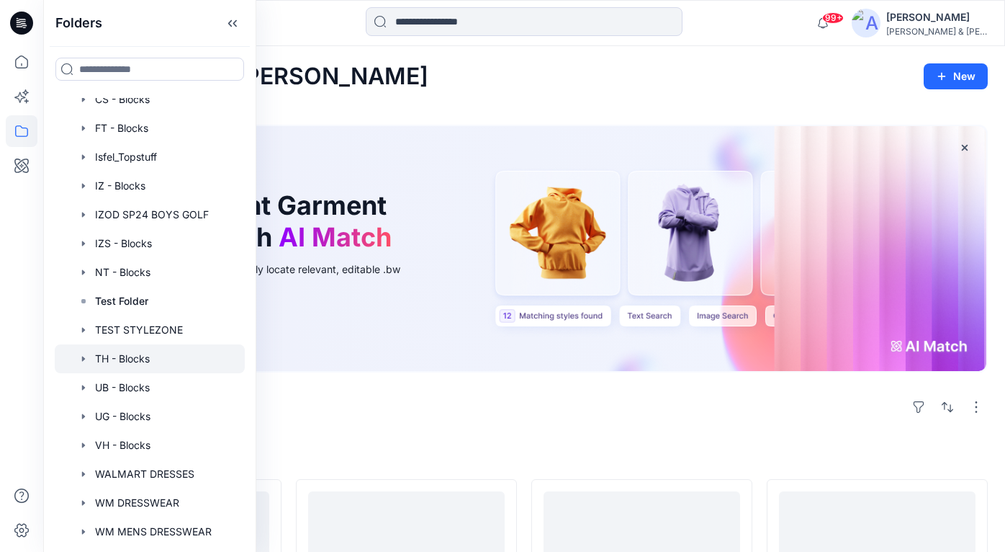
click at [81, 364] on icon "button" at bounding box center [84, 359] width 12 height 12
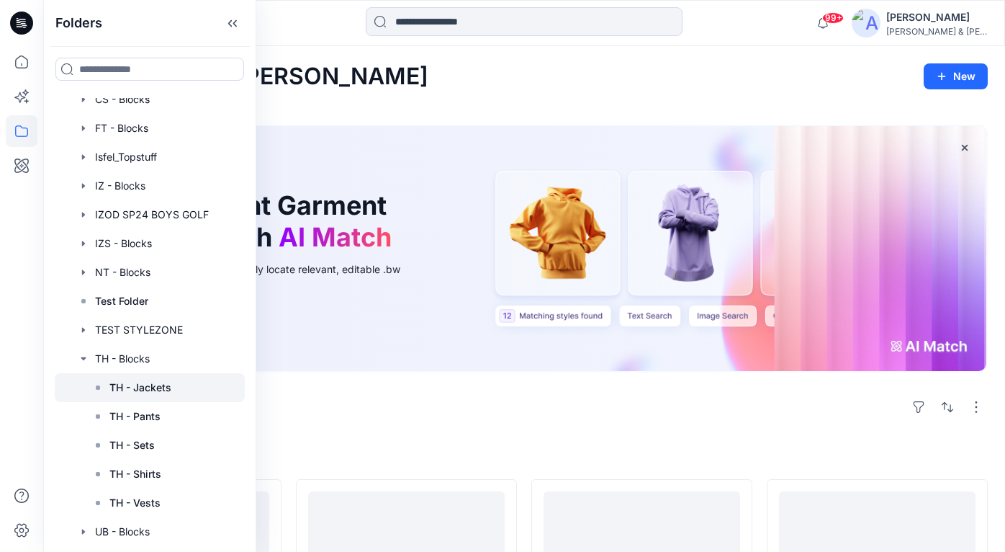
click at [156, 388] on p "TH - Jackets" at bounding box center [140, 387] width 62 height 17
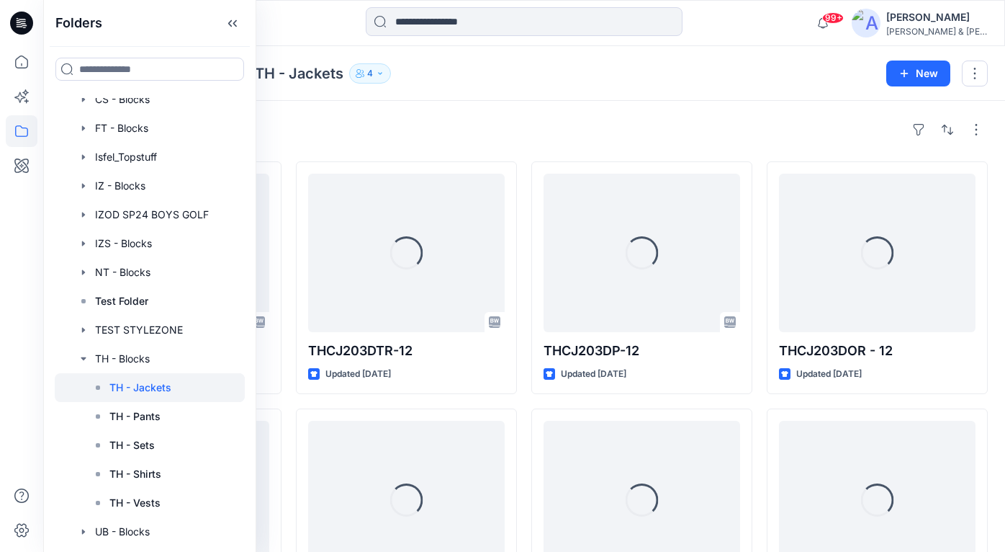
click at [563, 117] on div "Styles Loading... THCJ203DUR-12 Updated 19 days ago Loading... THCJ603AKR-12 Up…" at bounding box center [524, 529] width 962 height 856
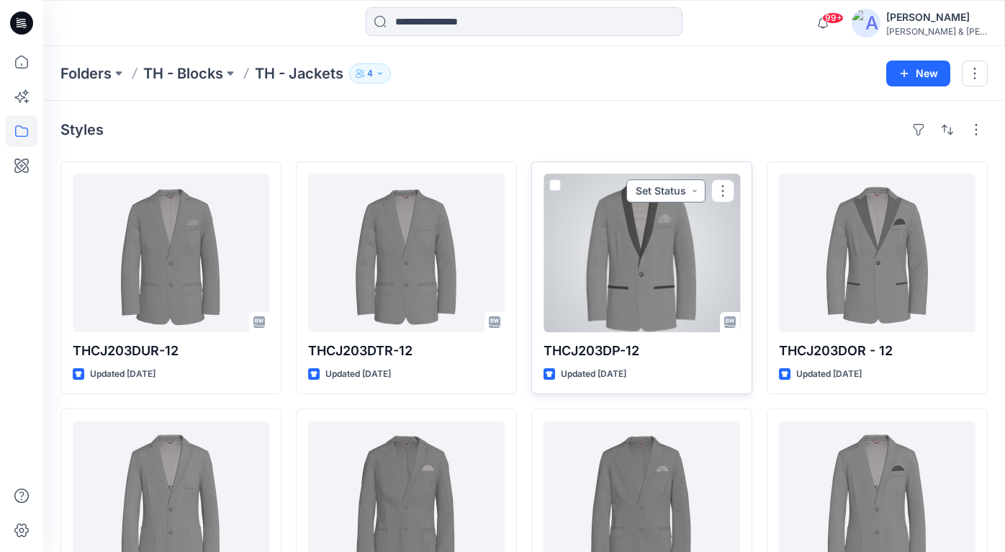
click at [681, 185] on button "Set Status" at bounding box center [666, 190] width 79 height 23
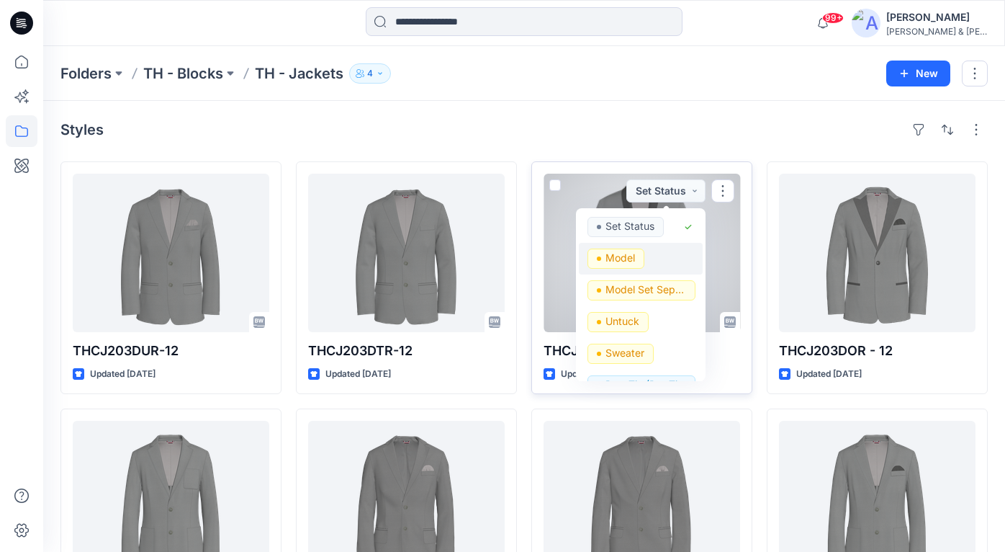
click at [658, 258] on div "Model" at bounding box center [641, 258] width 107 height 20
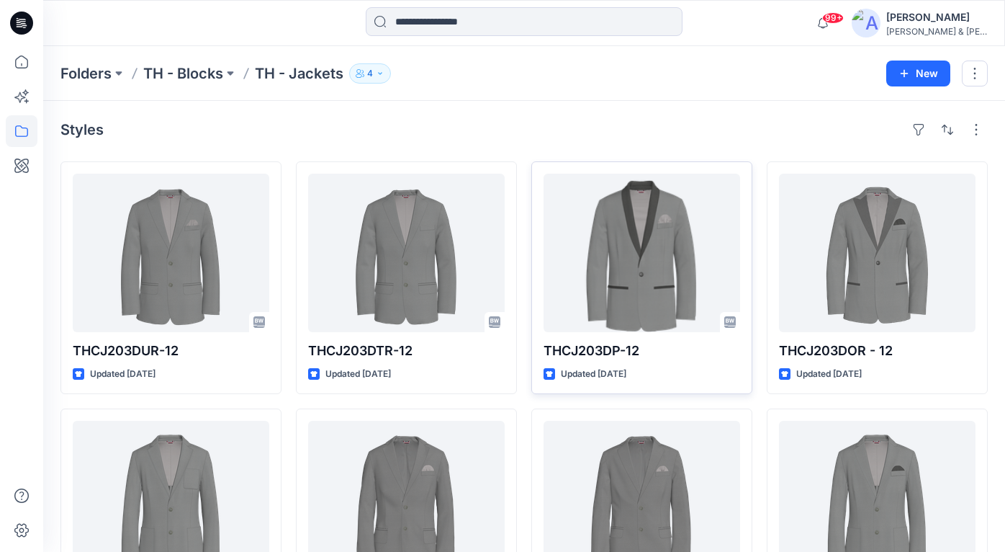
click at [702, 129] on div "Styles" at bounding box center [524, 129] width 928 height 23
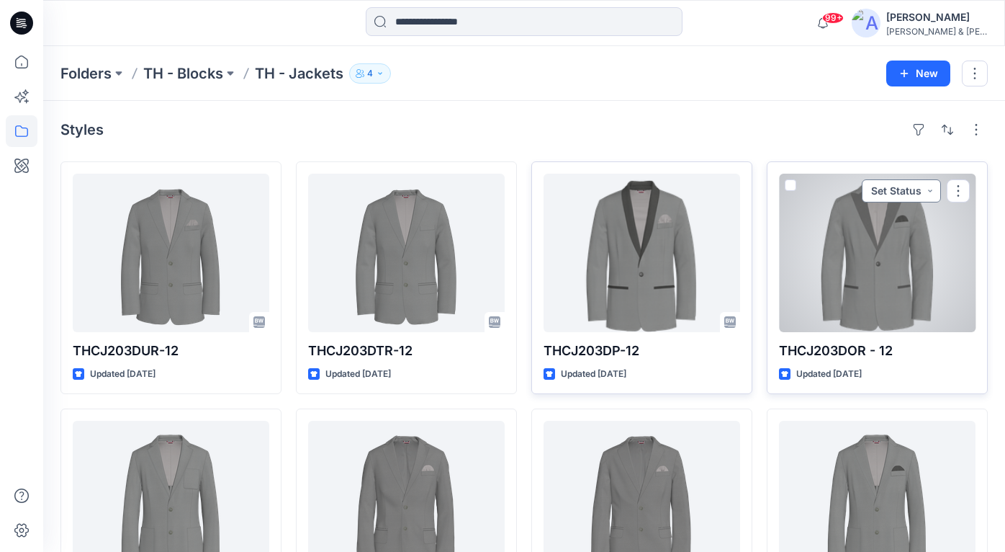
click at [925, 191] on button "Set Status" at bounding box center [901, 190] width 79 height 23
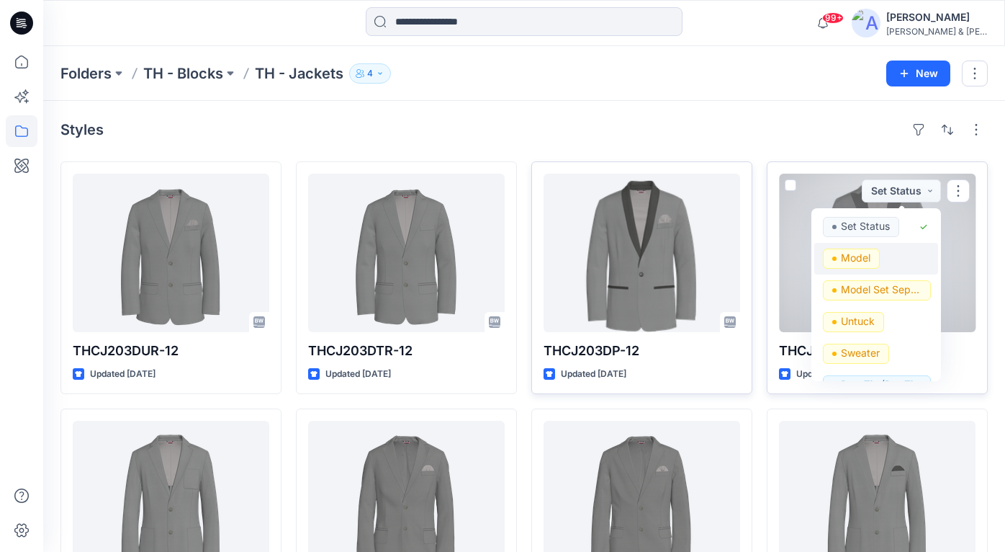
click at [873, 257] on span "Model" at bounding box center [851, 258] width 57 height 20
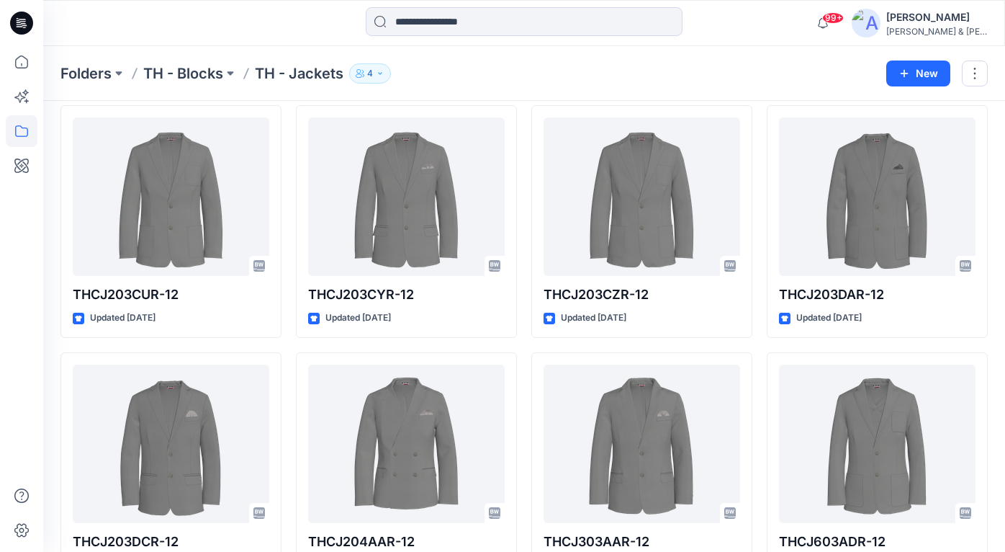
scroll to position [1530, 0]
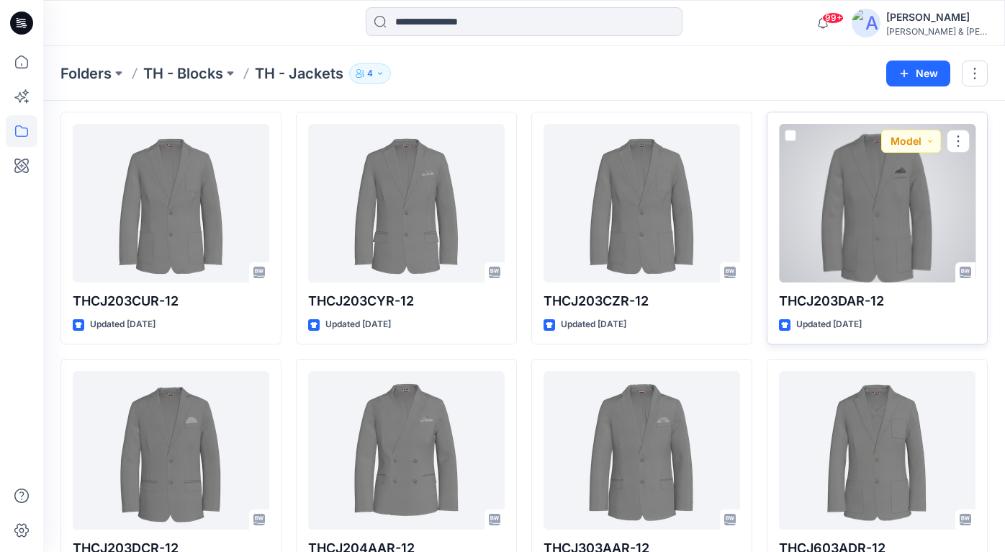
click at [887, 229] on div at bounding box center [877, 203] width 197 height 158
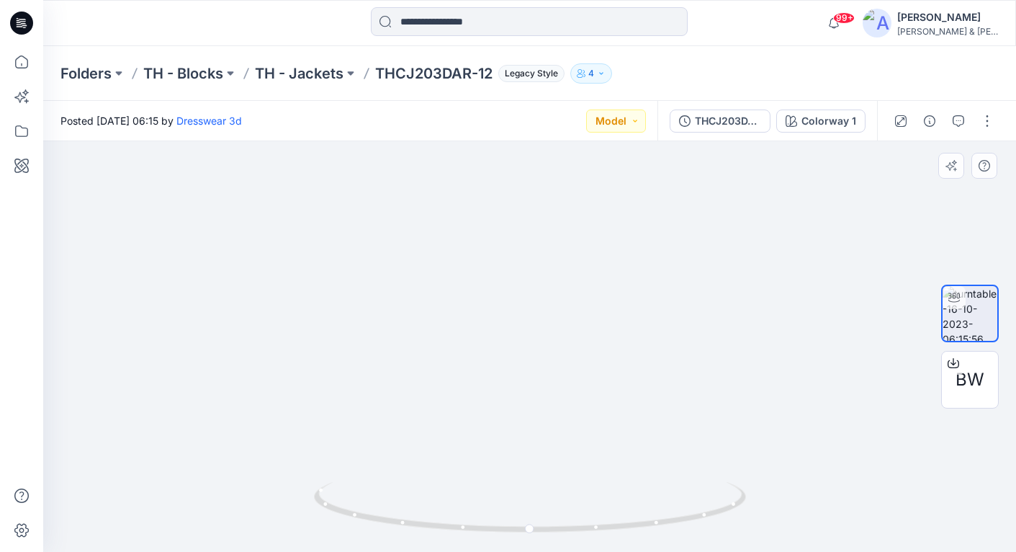
drag, startPoint x: 618, startPoint y: 452, endPoint x: 604, endPoint y: 254, distance: 197.9
click at [604, 254] on img at bounding box center [515, 0] width 1404 height 1104
drag, startPoint x: 616, startPoint y: 414, endPoint x: 583, endPoint y: 221, distance: 195.8
drag, startPoint x: 700, startPoint y: 514, endPoint x: 497, endPoint y: 524, distance: 203.4
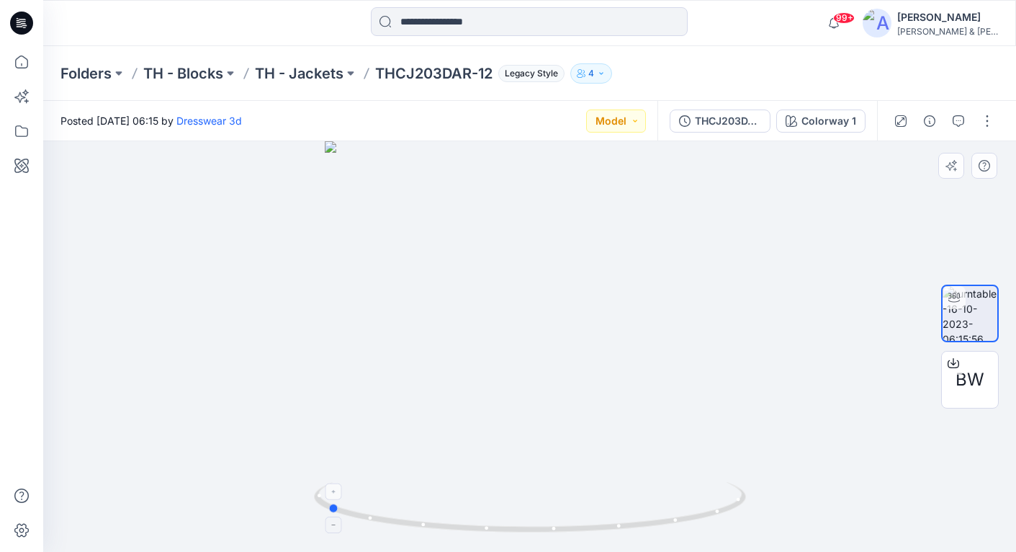
click at [497, 524] on icon at bounding box center [532, 509] width 436 height 54
drag, startPoint x: 534, startPoint y: 532, endPoint x: 743, endPoint y: 491, distance: 212.7
click at [743, 491] on icon at bounding box center [532, 509] width 436 height 54
drag, startPoint x: 703, startPoint y: 516, endPoint x: 689, endPoint y: 509, distance: 15.5
click at [689, 509] on icon at bounding box center [532, 509] width 436 height 54
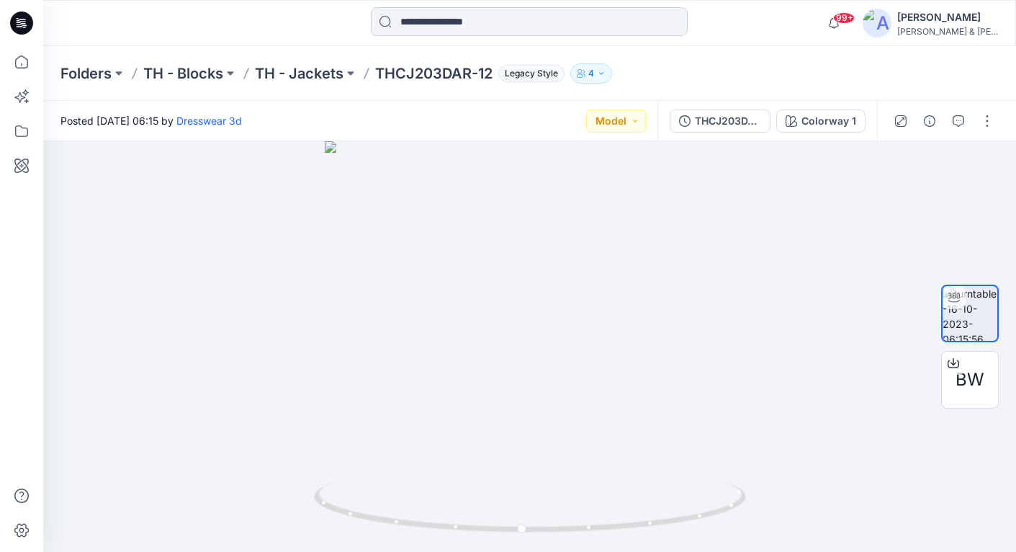
click at [475, 23] on input at bounding box center [529, 21] width 317 height 29
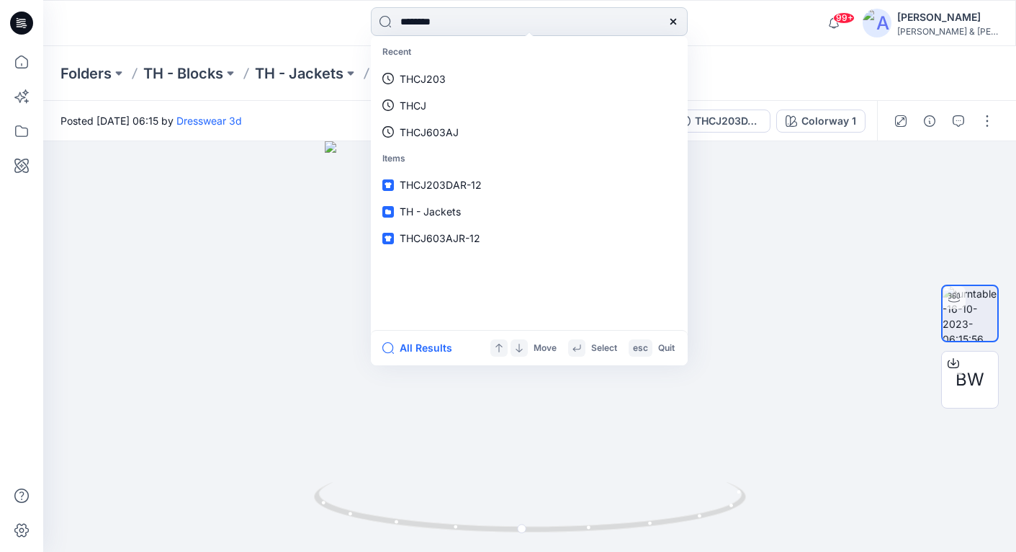
type input "*********"
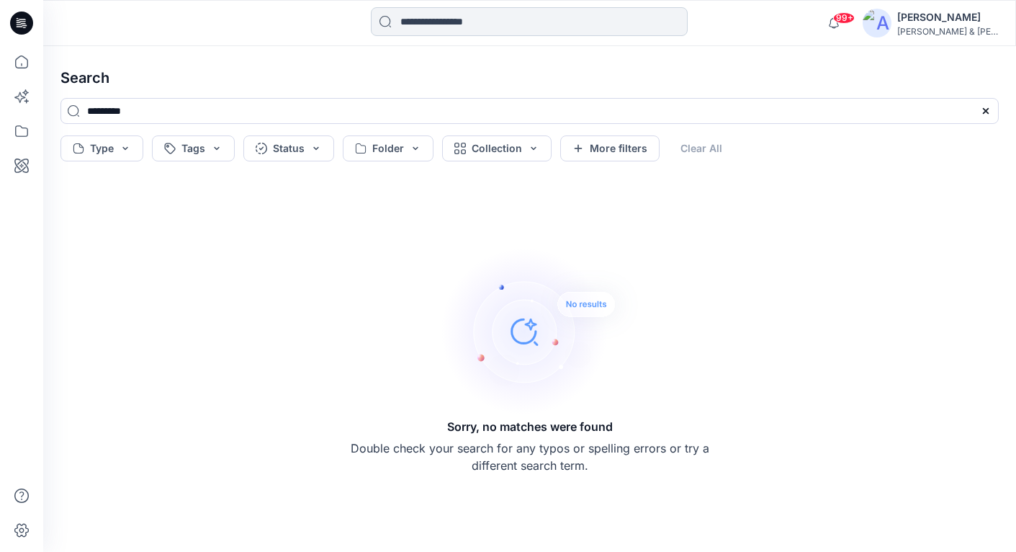
click at [503, 30] on input at bounding box center [529, 21] width 317 height 29
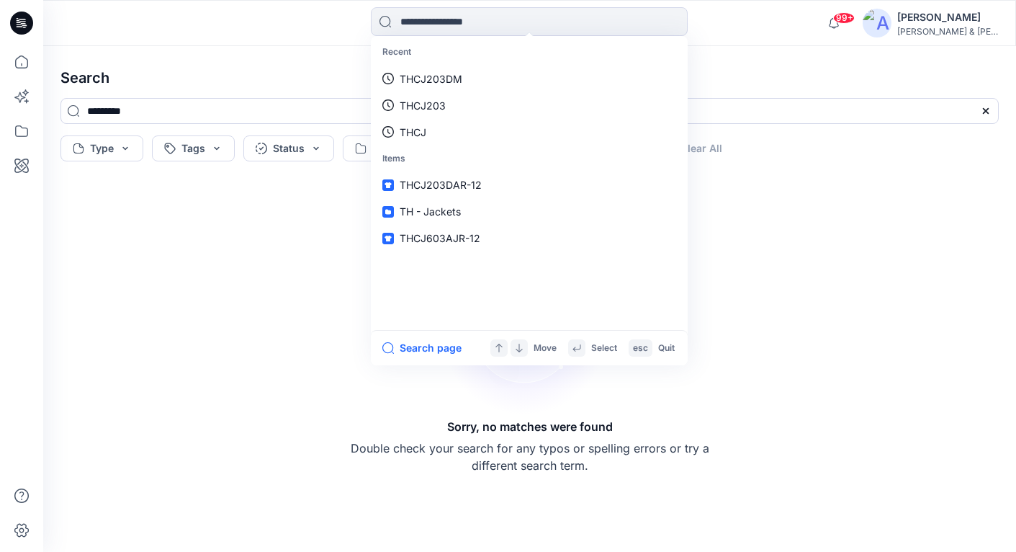
click at [789, 80] on h4 "Search" at bounding box center [530, 78] width 962 height 40
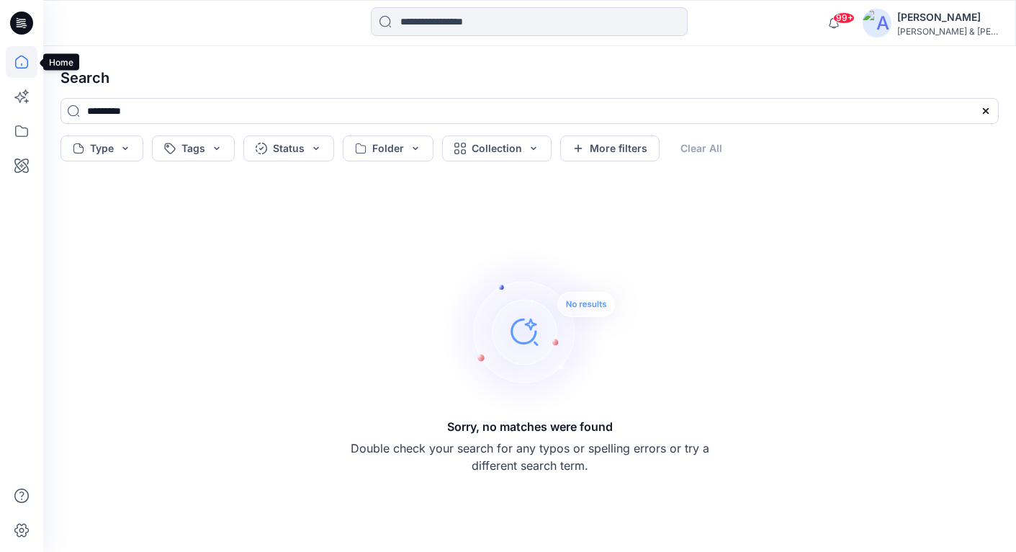
click at [17, 62] on icon at bounding box center [22, 62] width 32 height 32
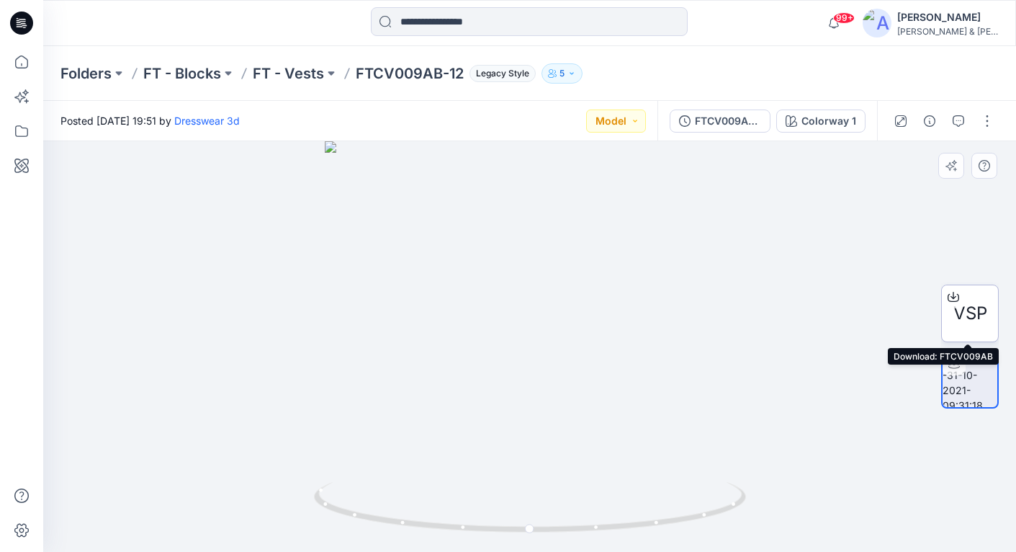
click at [959, 312] on span "VSP" at bounding box center [971, 313] width 34 height 26
click at [481, 27] on input at bounding box center [529, 21] width 317 height 29
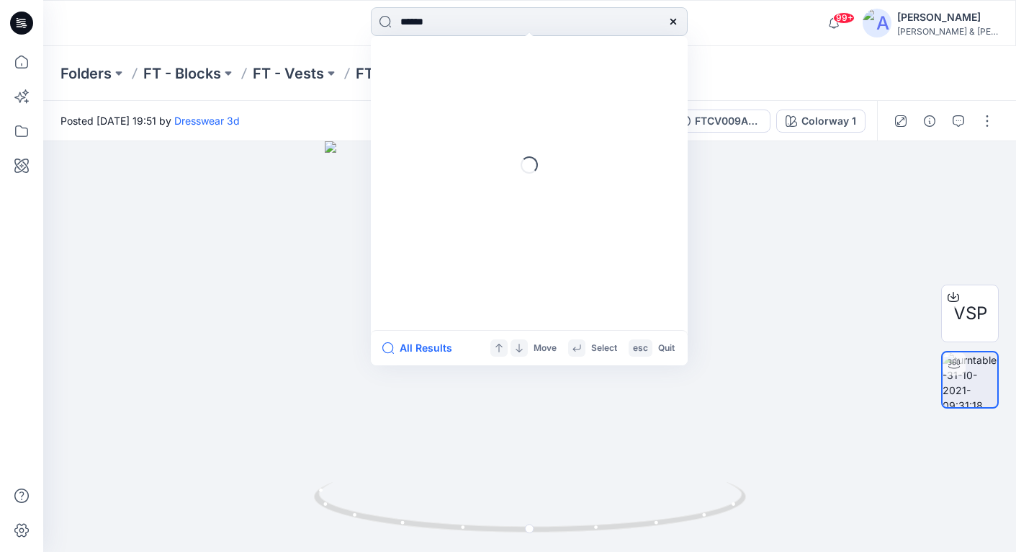
type input "*******"
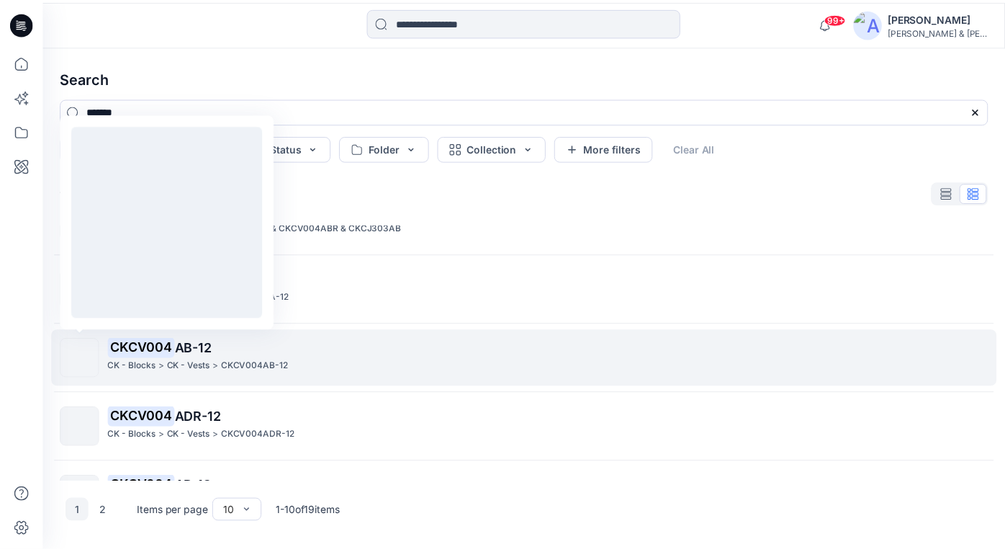
scroll to position [111, 0]
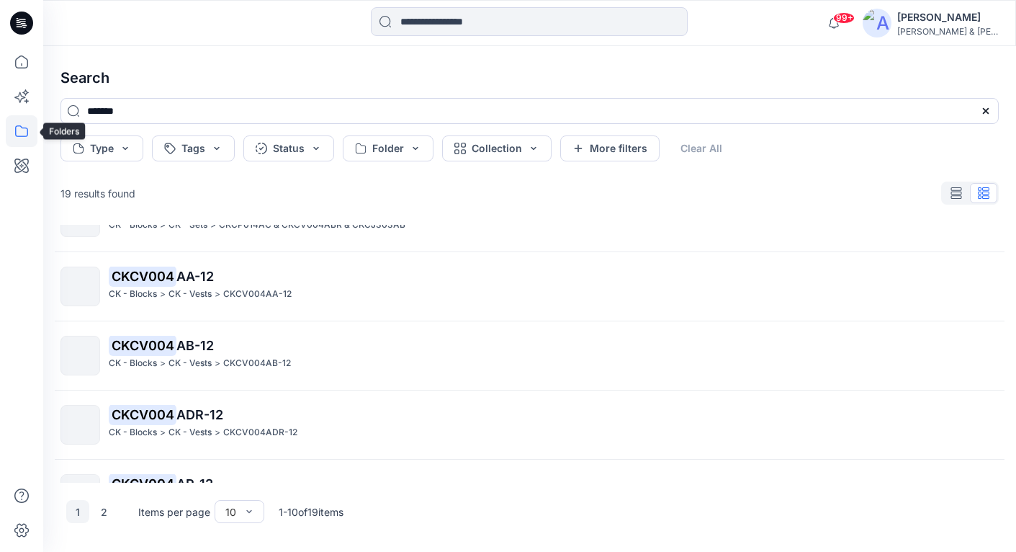
click at [19, 128] on icon at bounding box center [22, 131] width 32 height 32
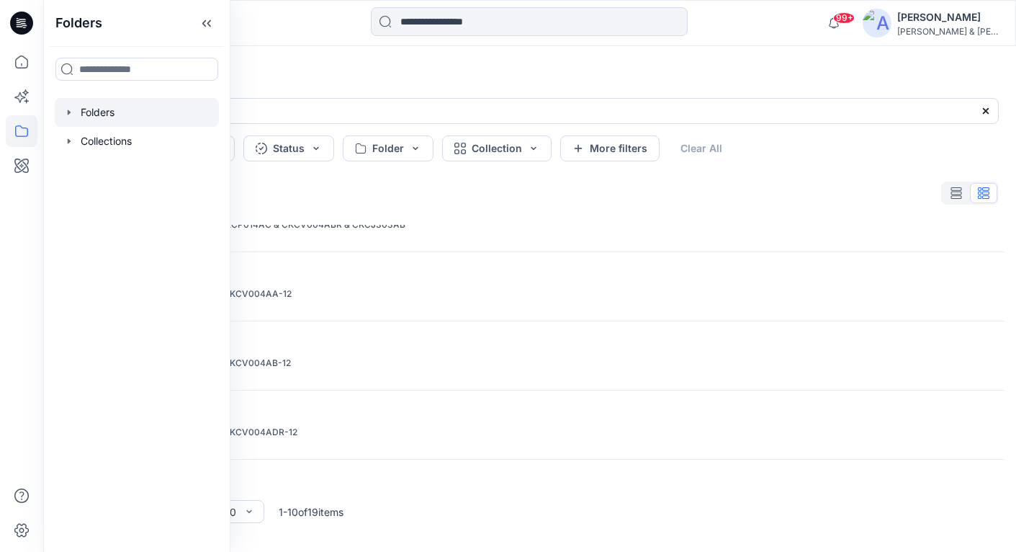
click at [69, 114] on icon "button" at bounding box center [69, 111] width 3 height 5
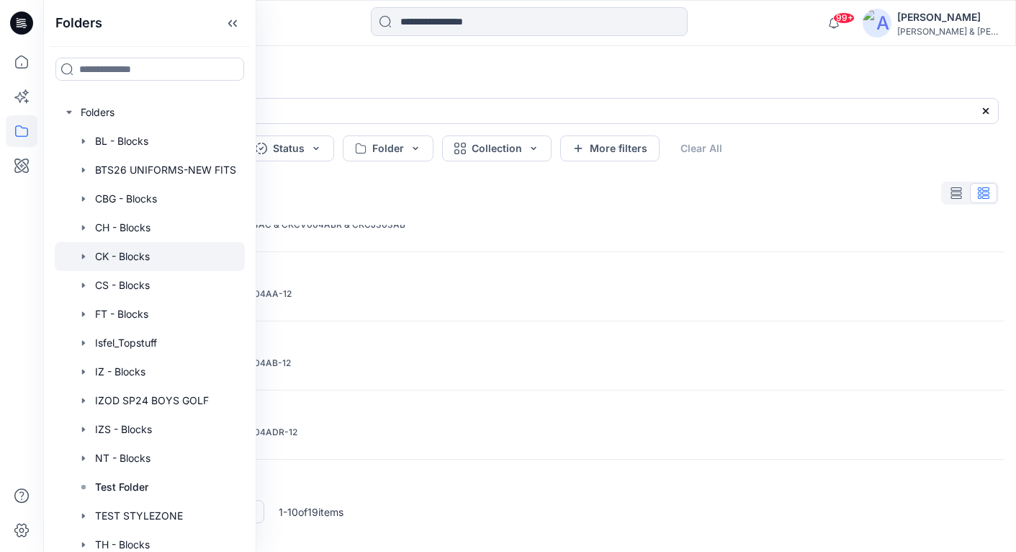
click at [83, 257] on icon "button" at bounding box center [83, 256] width 3 height 5
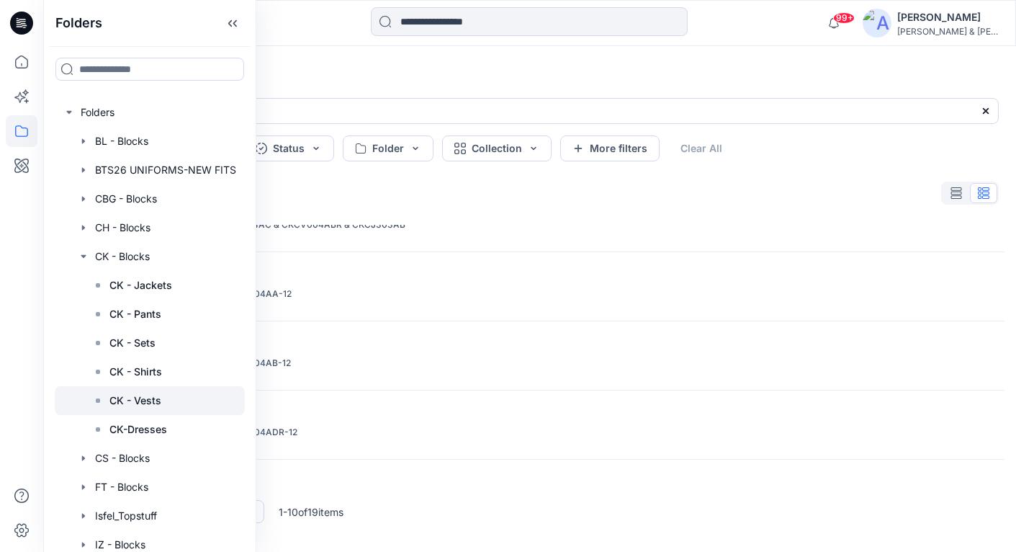
click at [163, 396] on div at bounding box center [150, 400] width 190 height 29
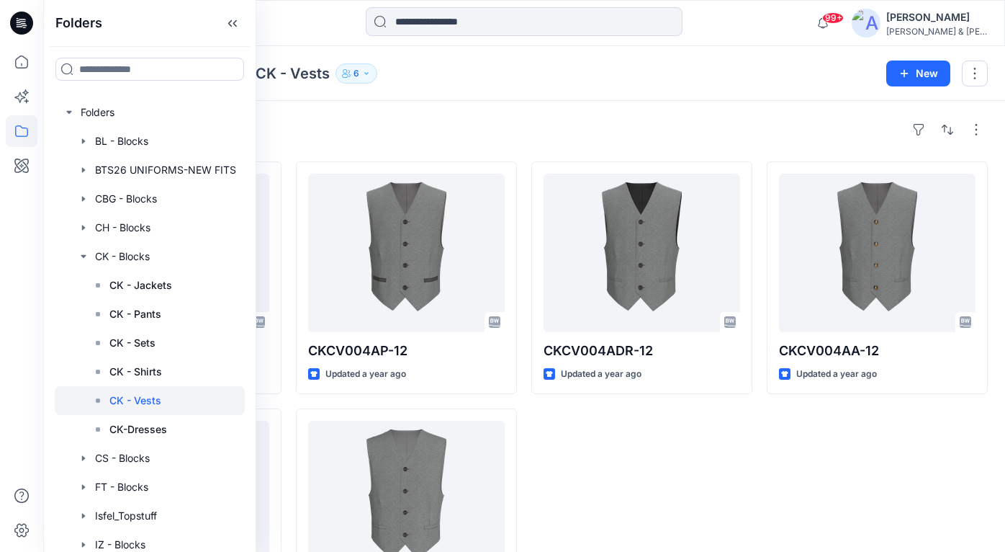
click at [545, 447] on div "CKCV004ADR-12 Updated a year ago" at bounding box center [642, 400] width 221 height 479
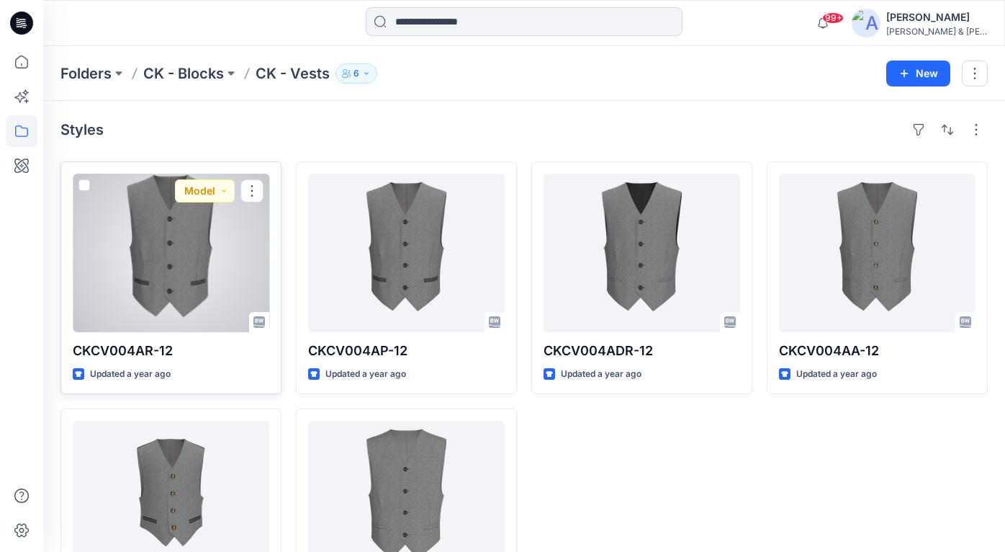
click at [148, 239] on div at bounding box center [171, 253] width 197 height 158
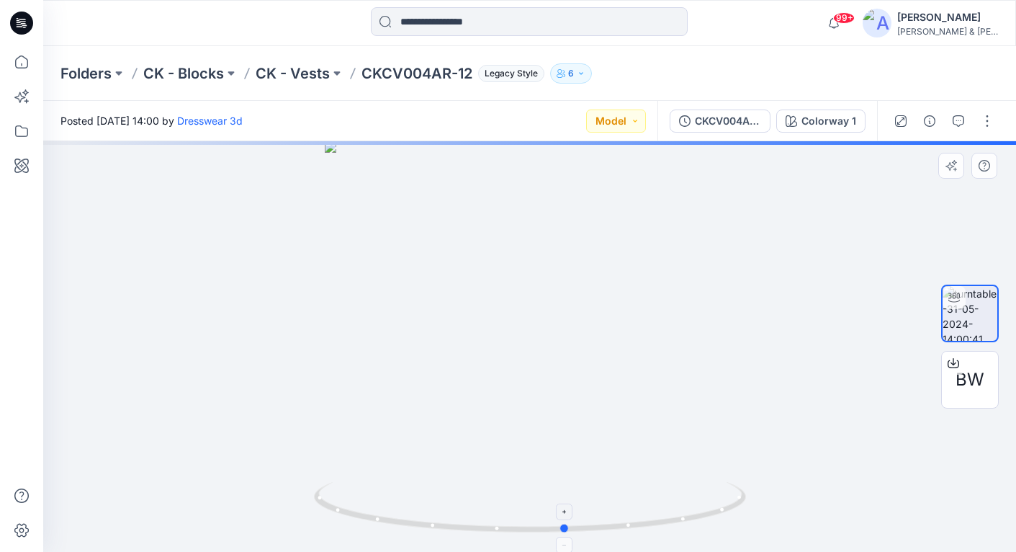
drag, startPoint x: 717, startPoint y: 509, endPoint x: 321, endPoint y: 511, distance: 396.1
click at [321, 511] on icon at bounding box center [532, 509] width 436 height 54
click at [963, 398] on div "BW" at bounding box center [970, 380] width 58 height 58
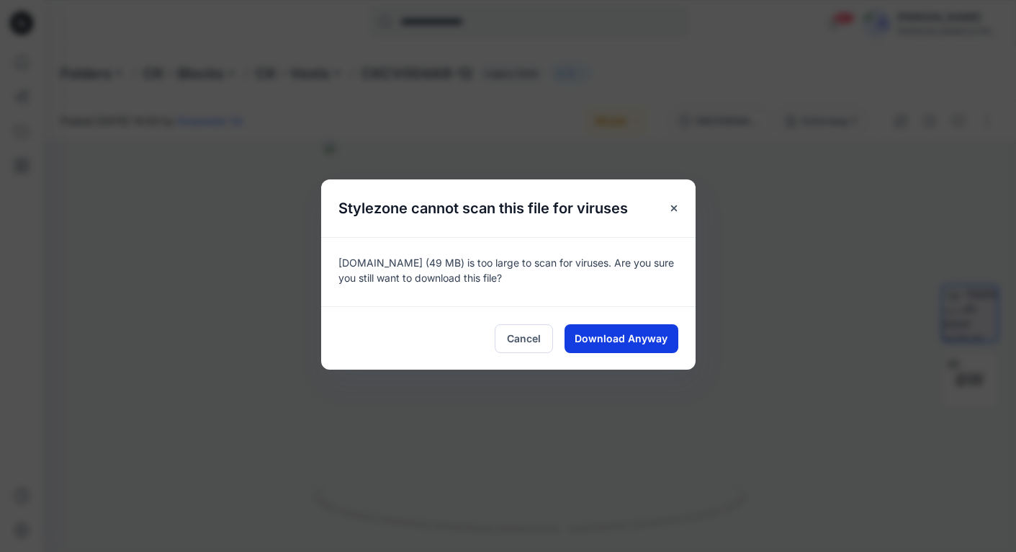
click at [612, 333] on span "Download Anyway" at bounding box center [621, 338] width 93 height 15
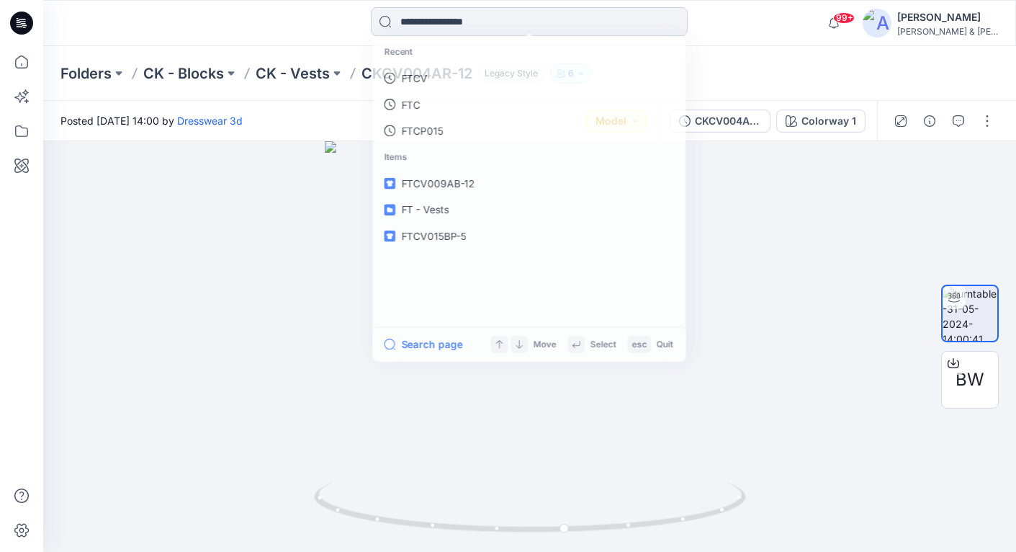
click at [467, 22] on input at bounding box center [529, 21] width 317 height 29
paste input "*********"
type input "*********"
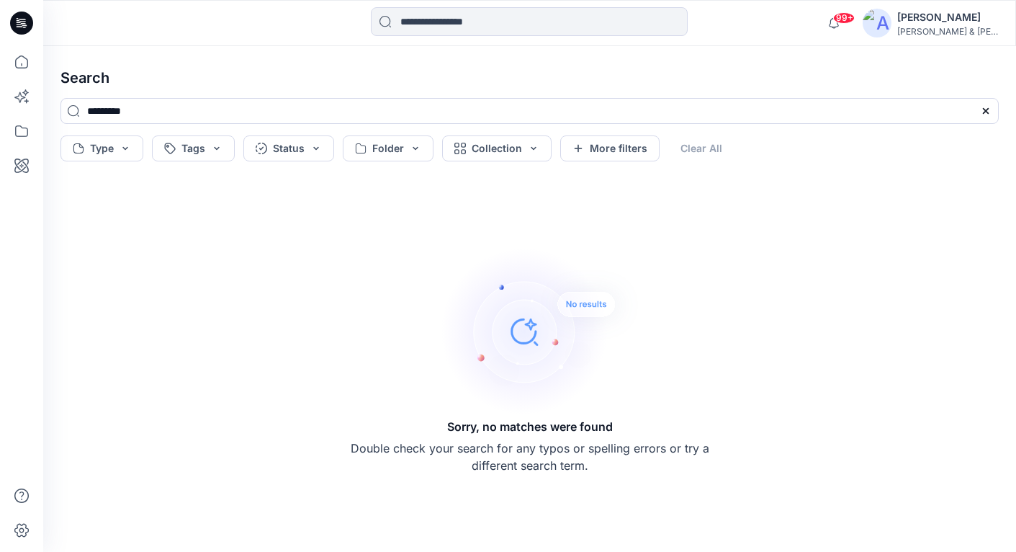
click at [594, 83] on h4 "Search" at bounding box center [530, 78] width 962 height 40
